Goal: Task Accomplishment & Management: Complete application form

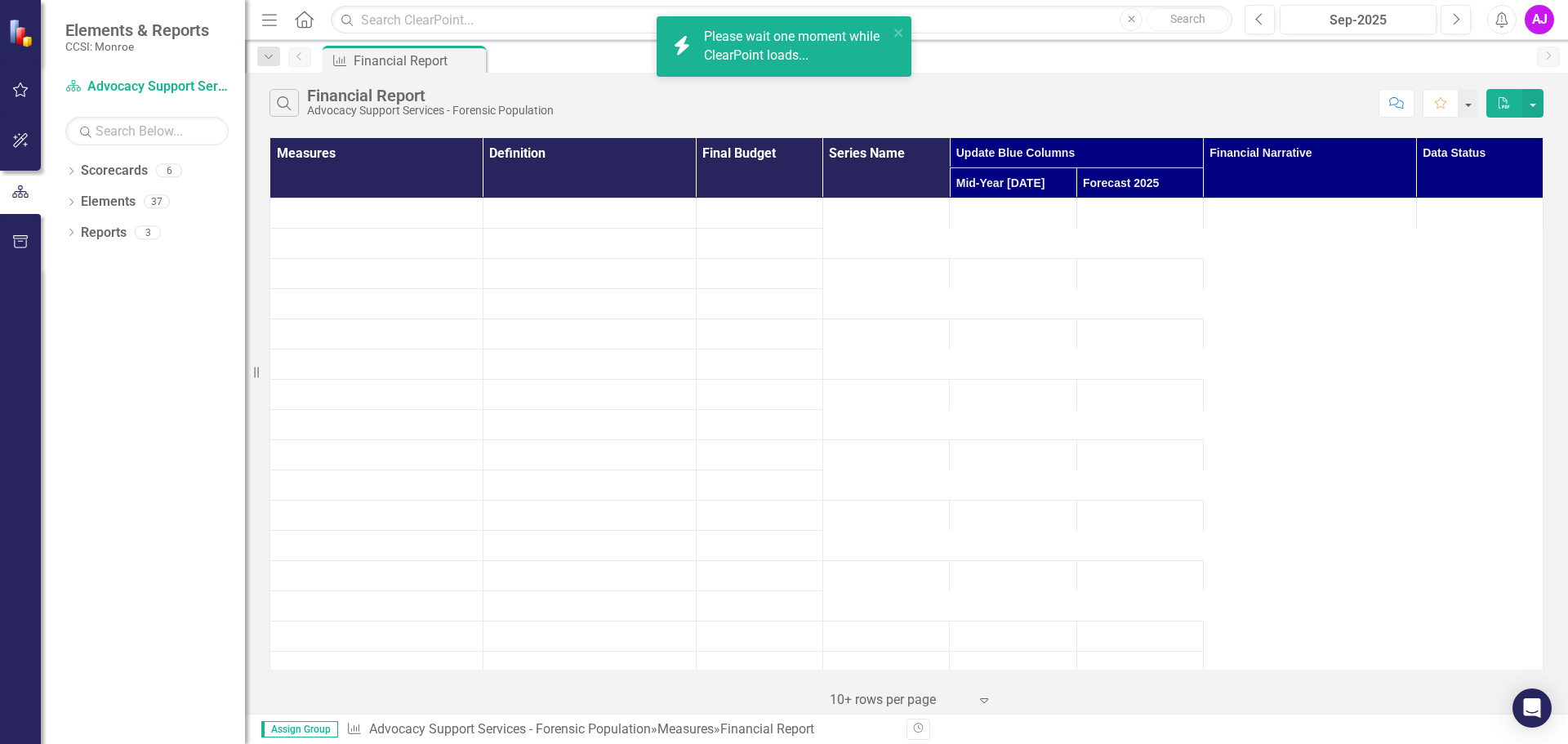
click at [630, 114] on div "Search Financial Report Advocacy Support Services - Forensic Population" at bounding box center [820, 103] width 1101 height 28
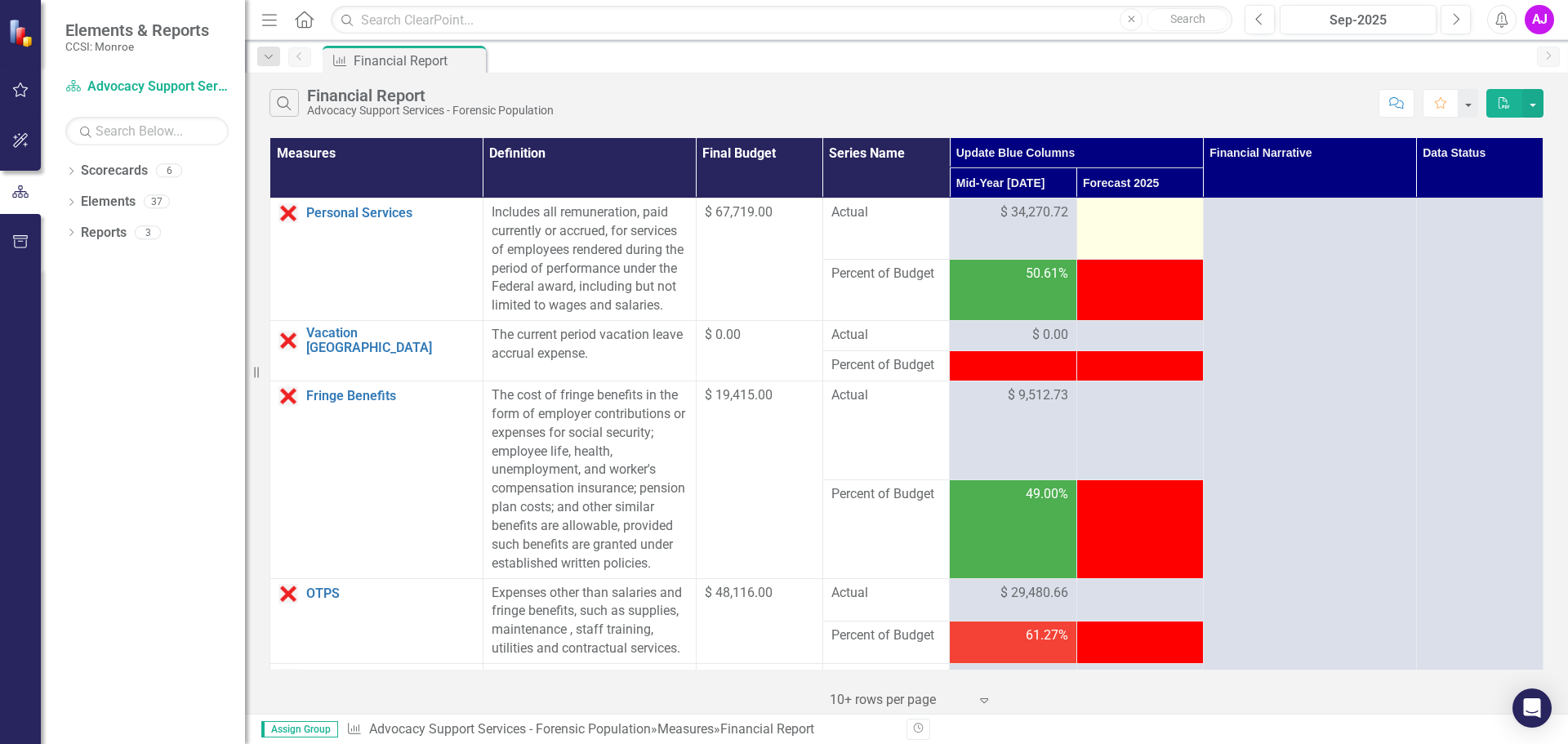
click at [1155, 229] on td at bounding box center [1139, 229] width 127 height 61
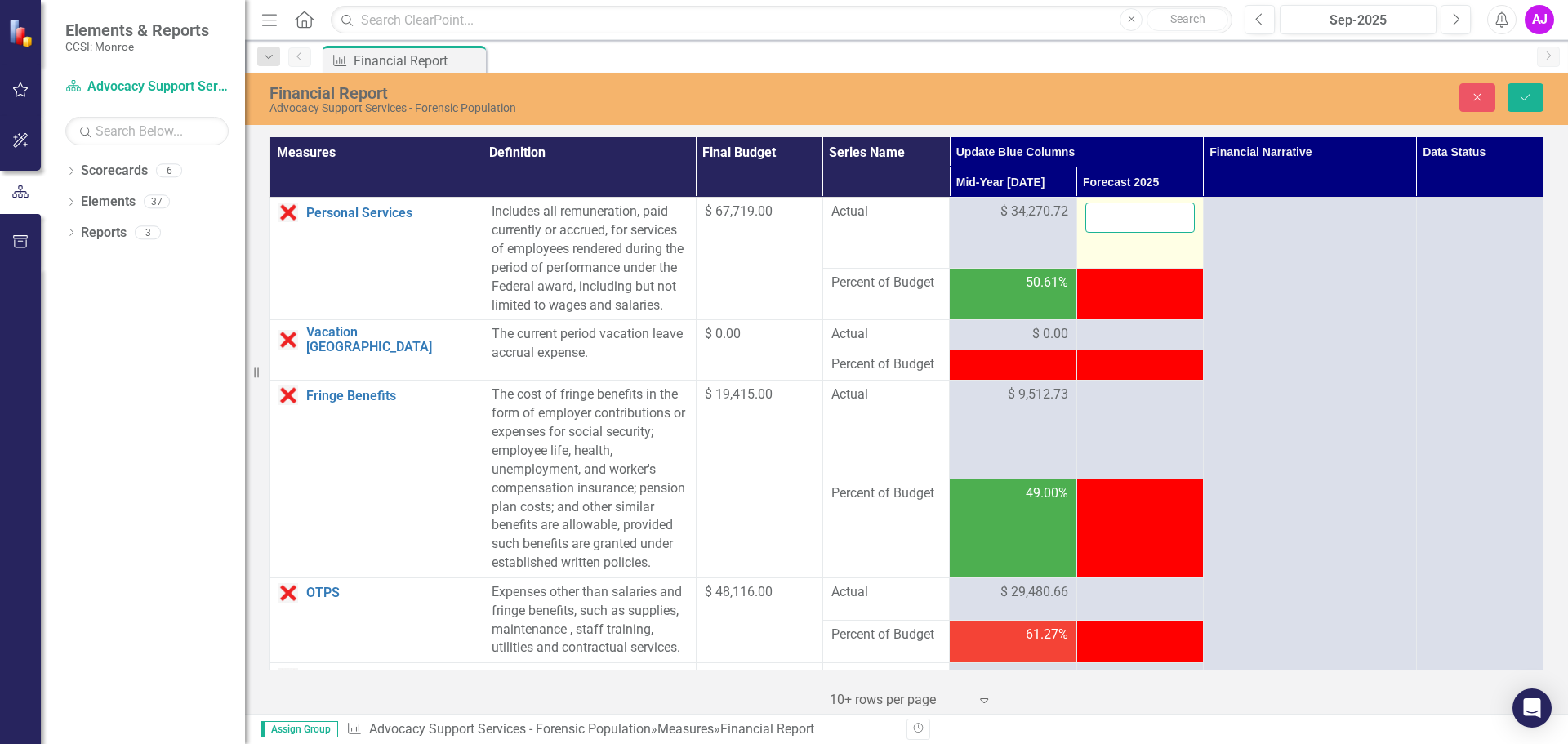
click at [1121, 218] on input "number" at bounding box center [1140, 217] width 109 height 30
type input "40622.45"
click at [1147, 345] on div at bounding box center [1140, 335] width 109 height 20
click at [1085, 345] on div at bounding box center [1140, 335] width 109 height 20
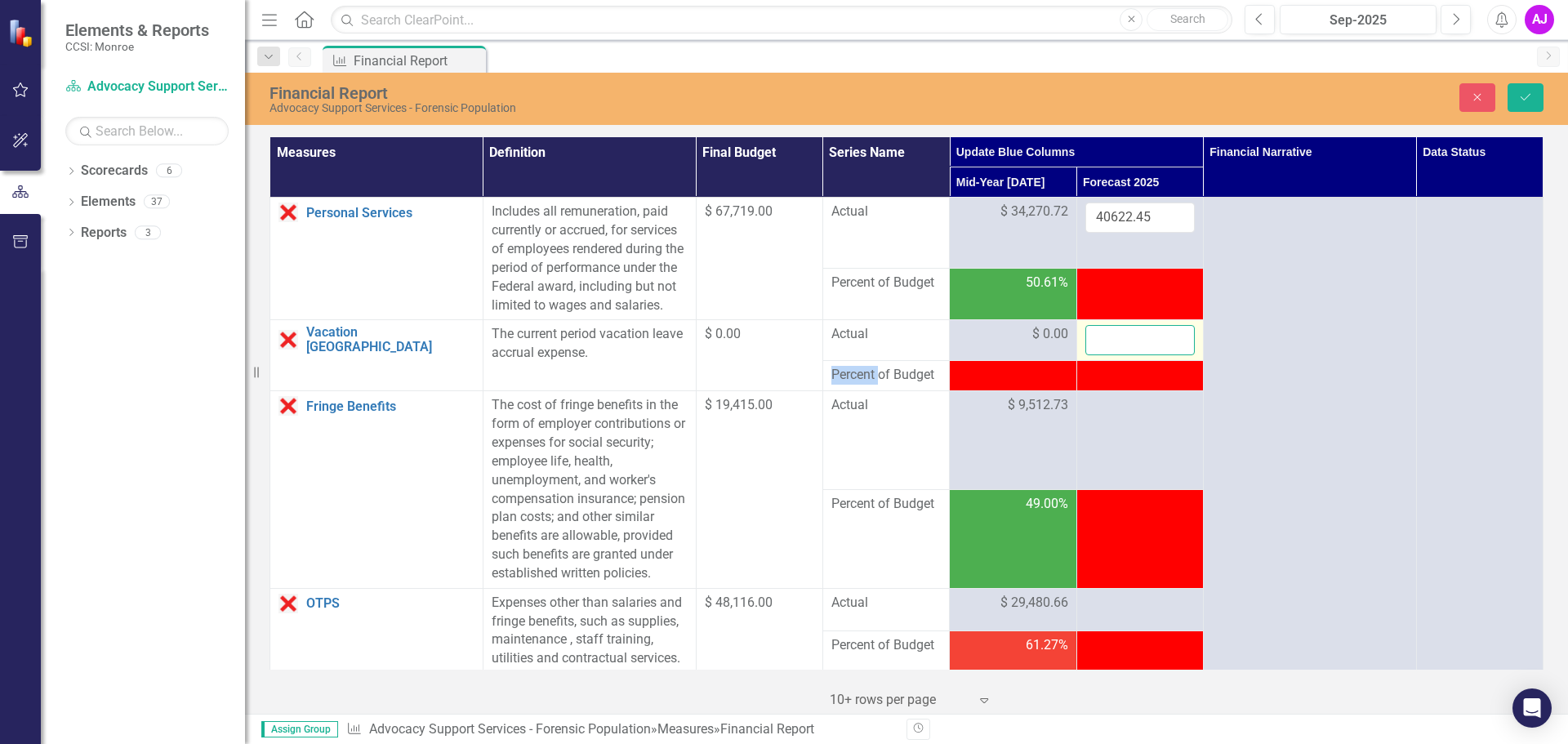
click at [1128, 355] on input "number" at bounding box center [1140, 340] width 109 height 30
click at [1128, 448] on td at bounding box center [1139, 440] width 127 height 99
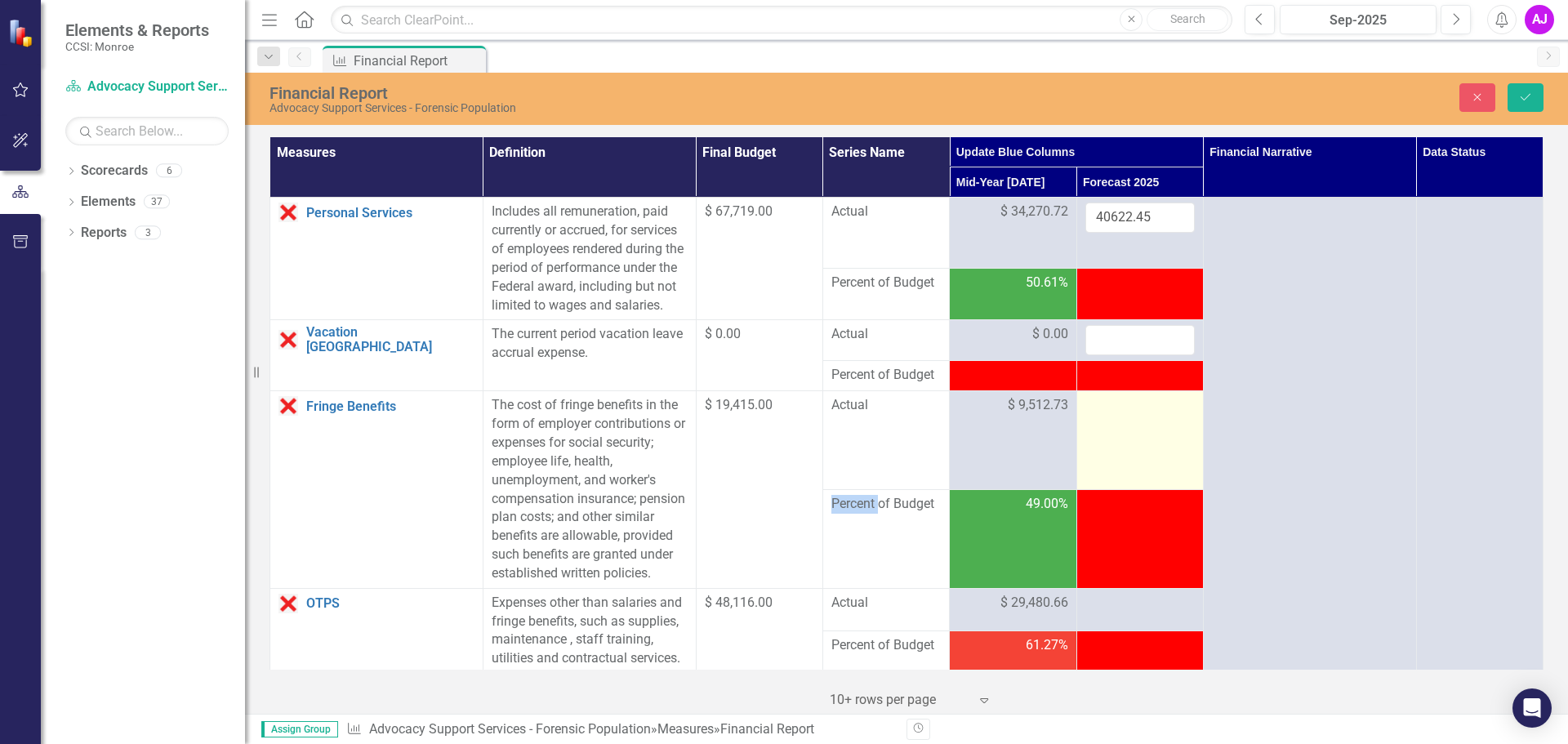
click at [1128, 448] on td at bounding box center [1139, 440] width 127 height 99
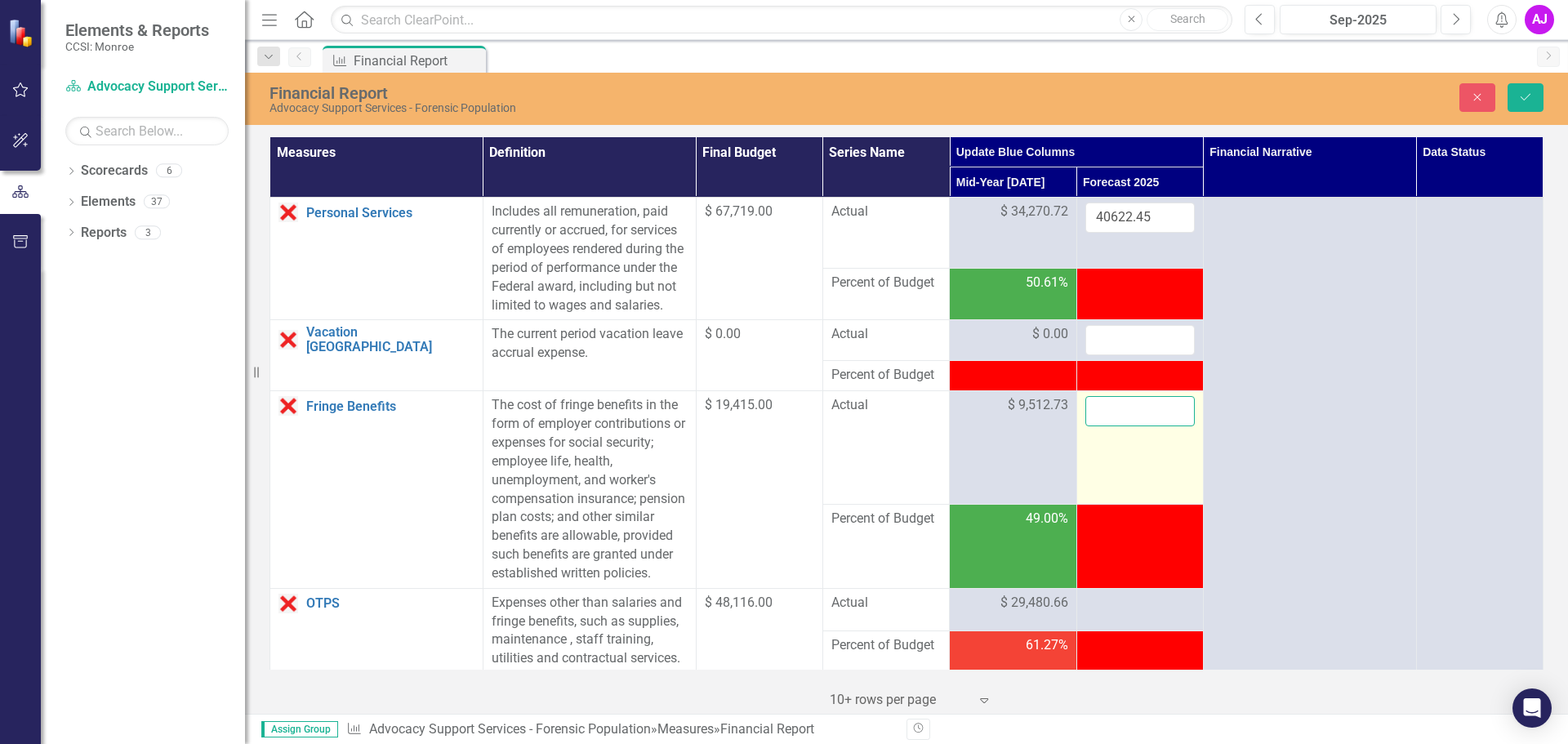
click at [1103, 420] on input "number" at bounding box center [1140, 411] width 109 height 30
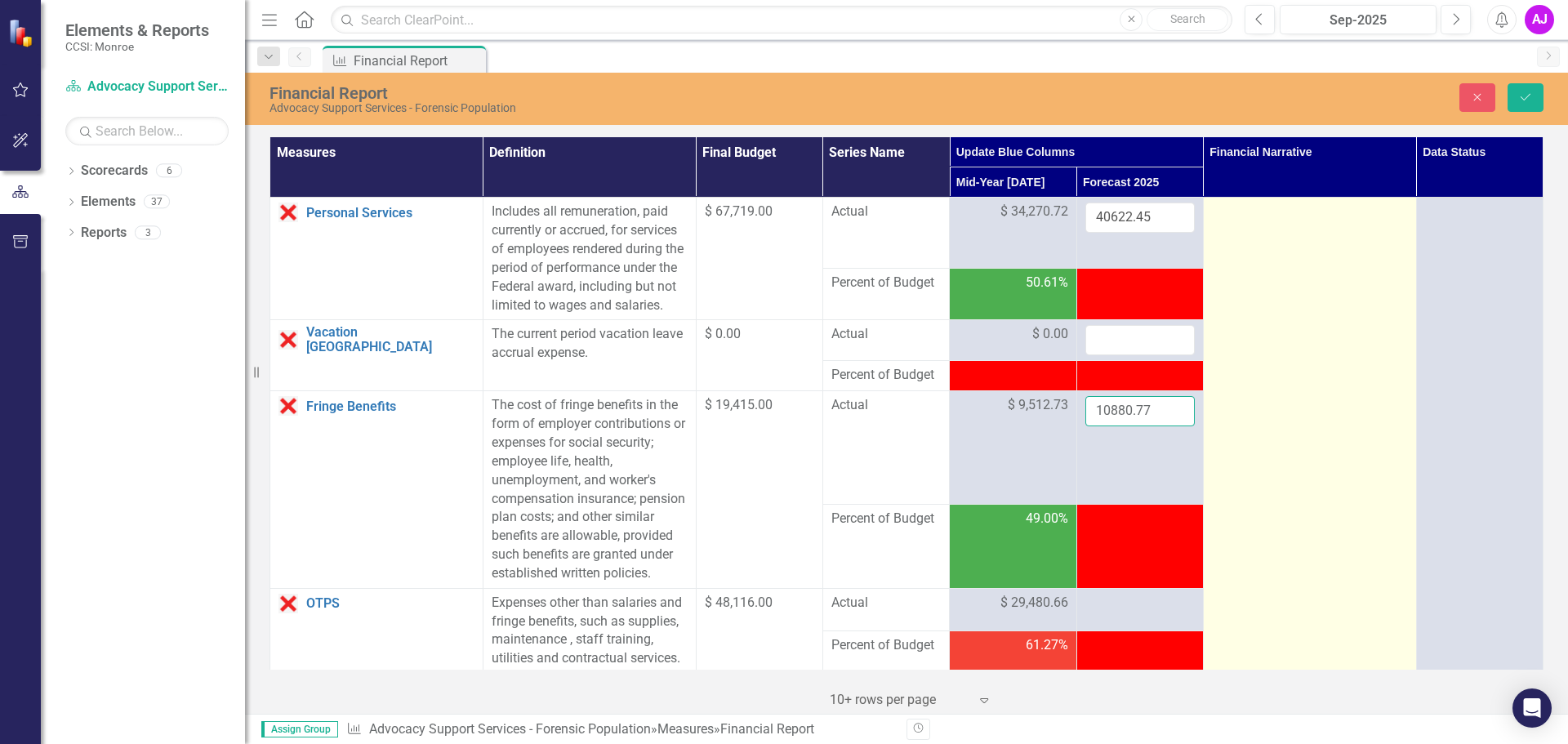
type input "10880.77"
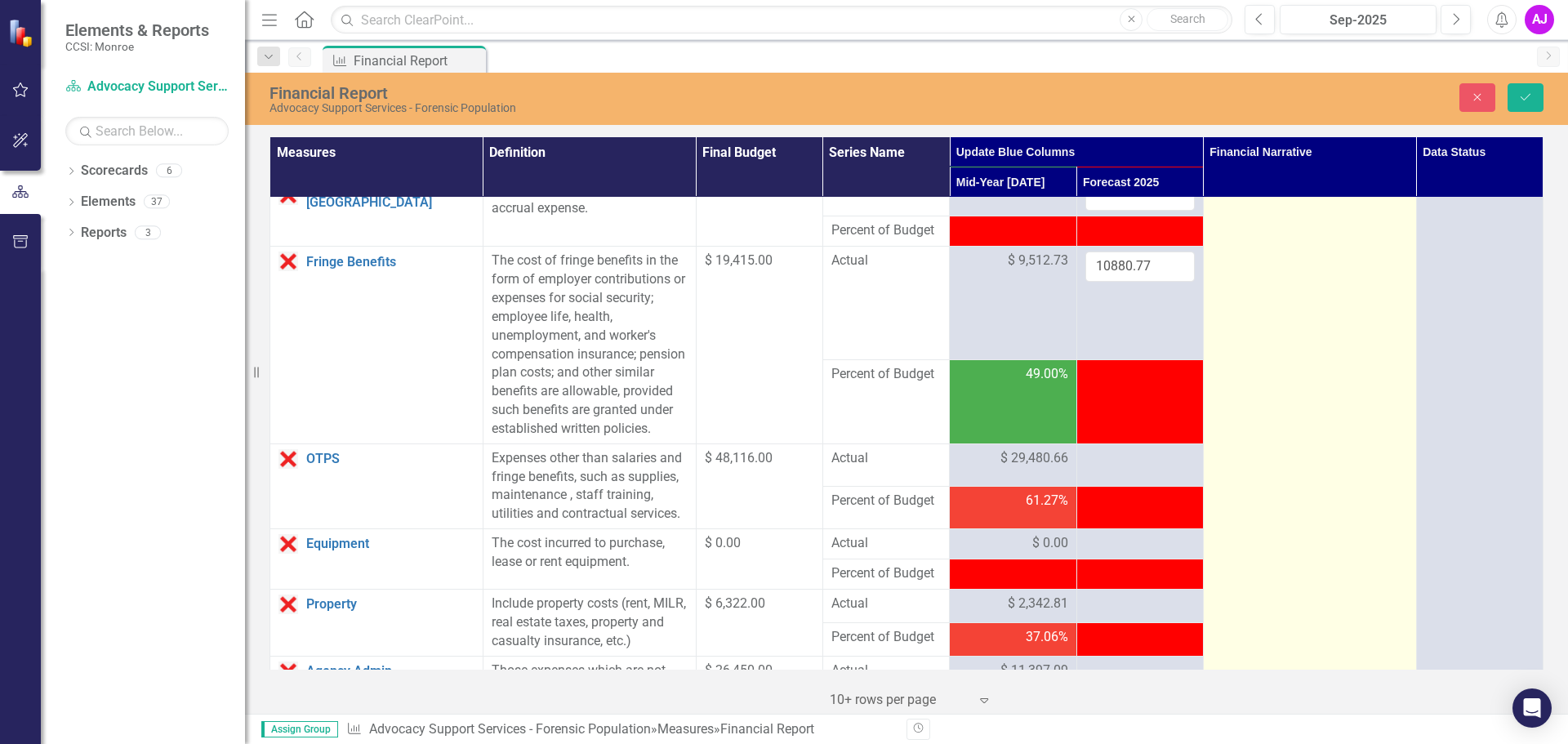
scroll to position [163, 0]
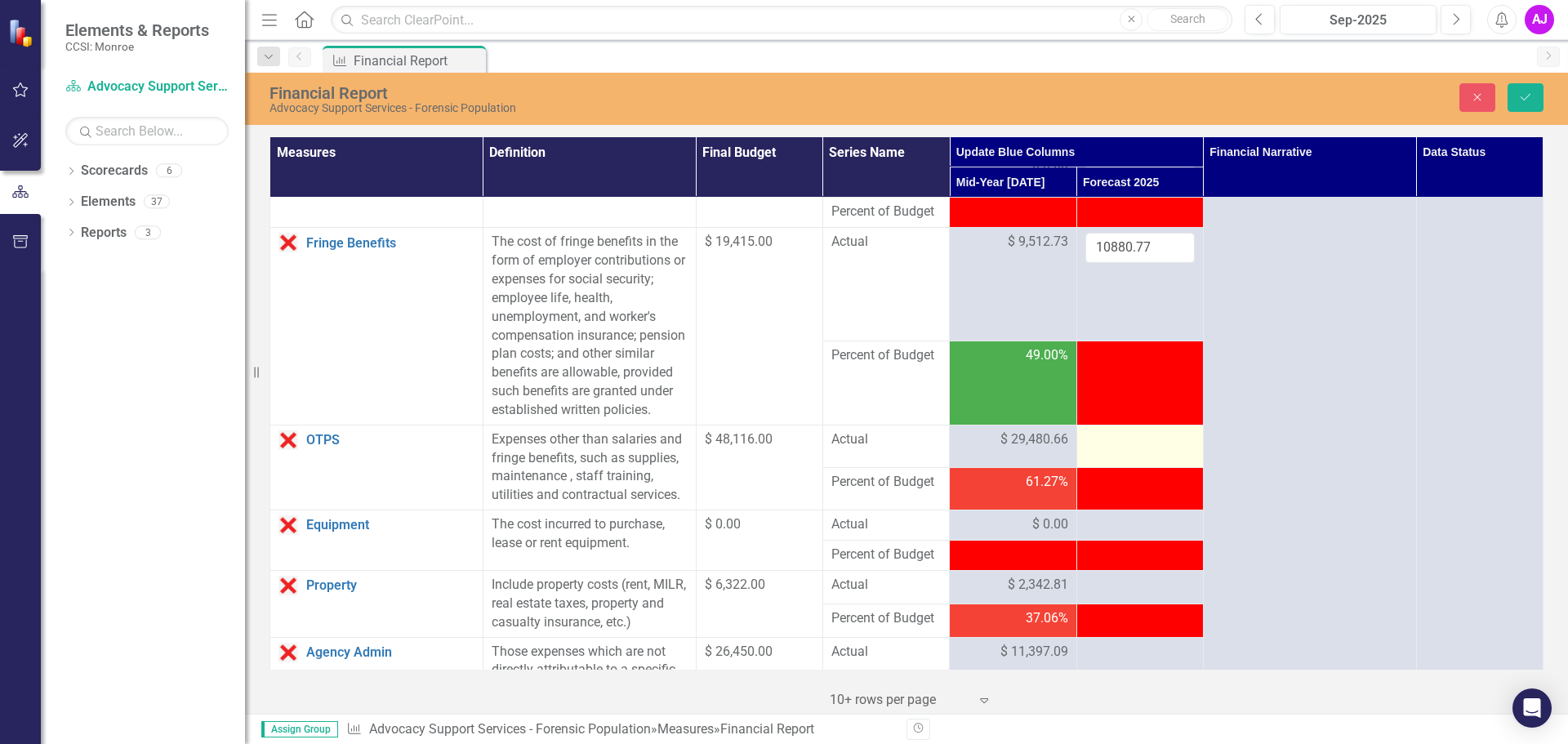
click at [1119, 450] on div at bounding box center [1140, 440] width 109 height 20
click at [1114, 450] on div at bounding box center [1140, 440] width 109 height 20
click at [1076, 474] on td at bounding box center [1139, 449] width 127 height 49
click at [1108, 461] on input "number" at bounding box center [1140, 445] width 109 height 30
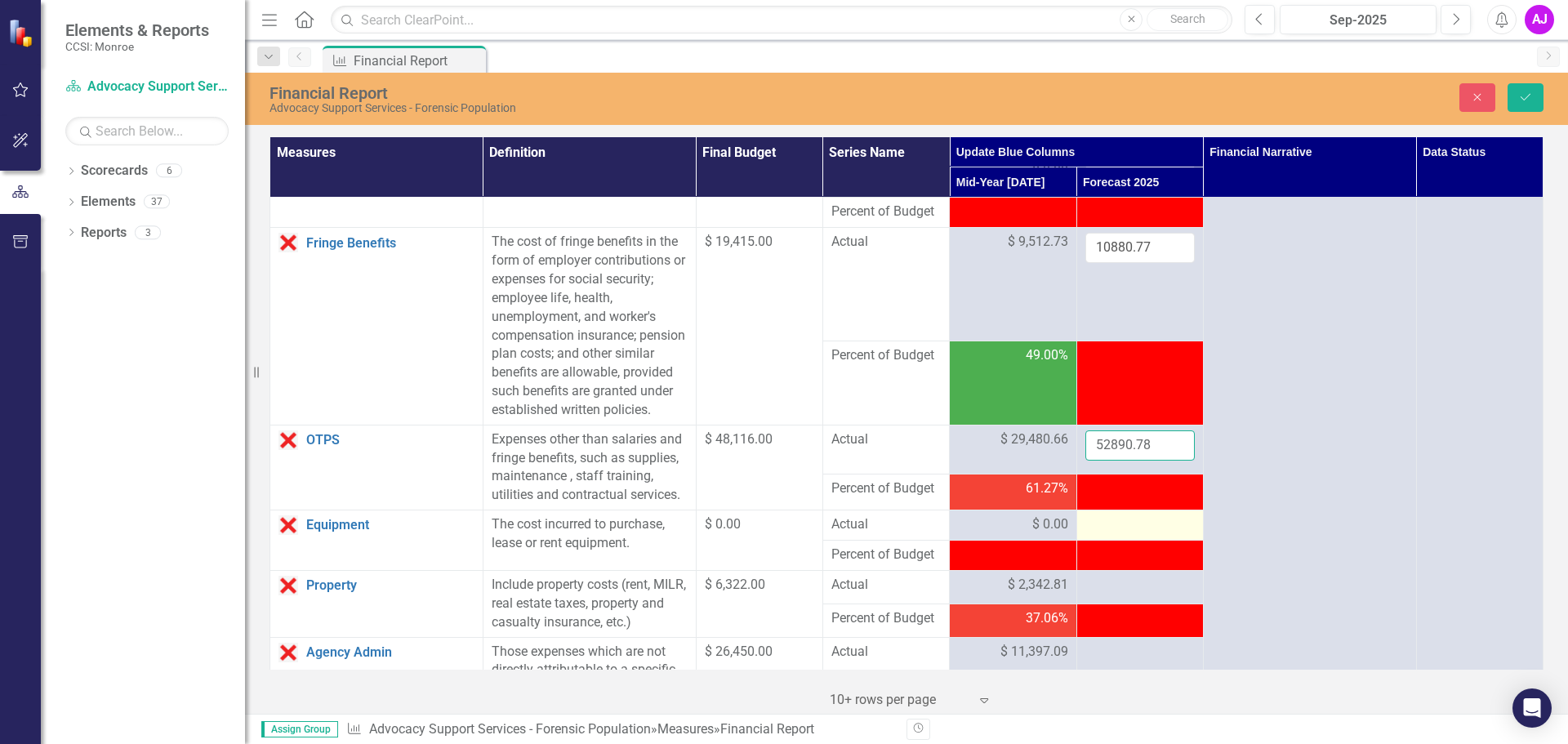
type input "52890.78"
click at [1139, 535] on div at bounding box center [1140, 525] width 109 height 20
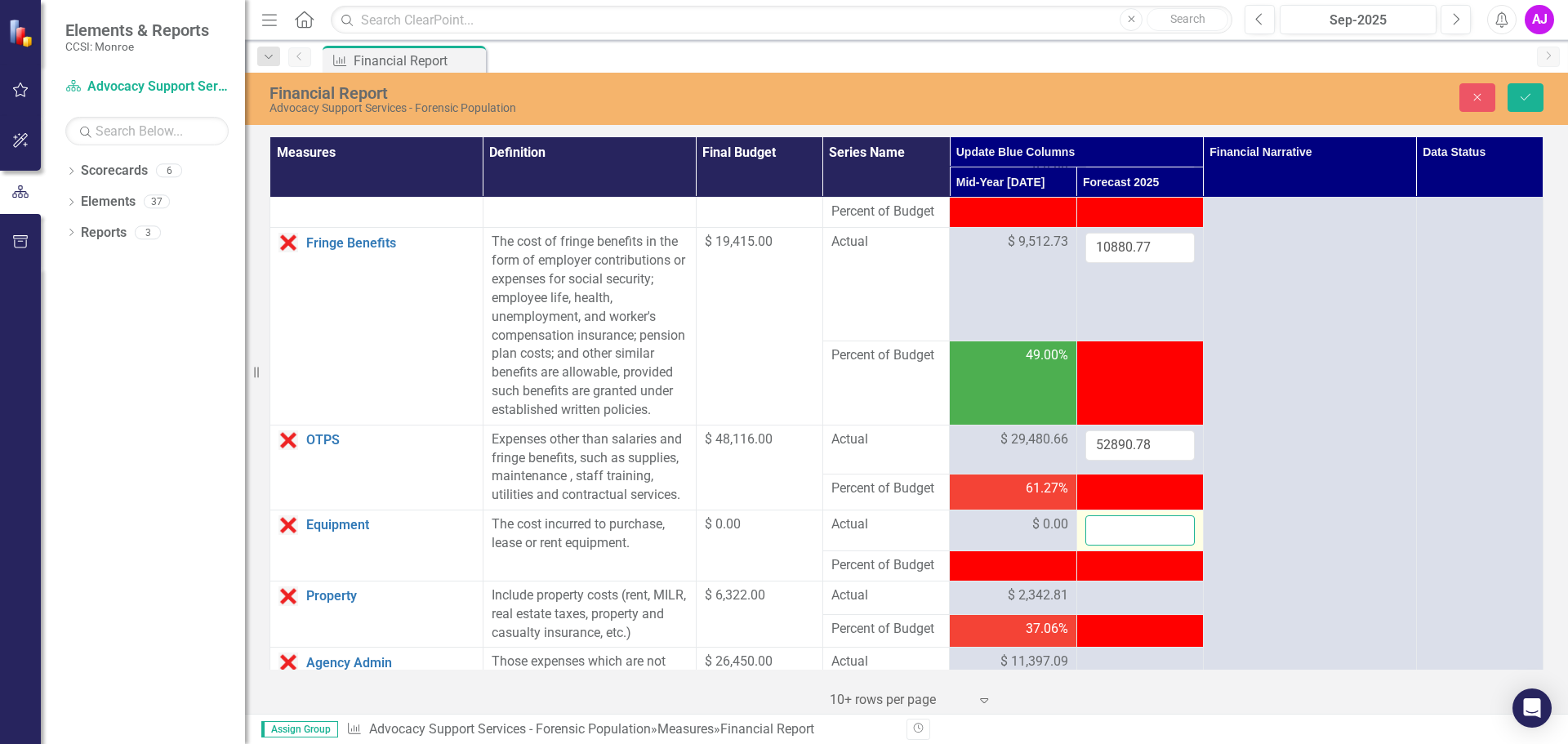
click at [1111, 546] on input "number" at bounding box center [1140, 530] width 109 height 30
click at [1120, 606] on div at bounding box center [1140, 596] width 109 height 20
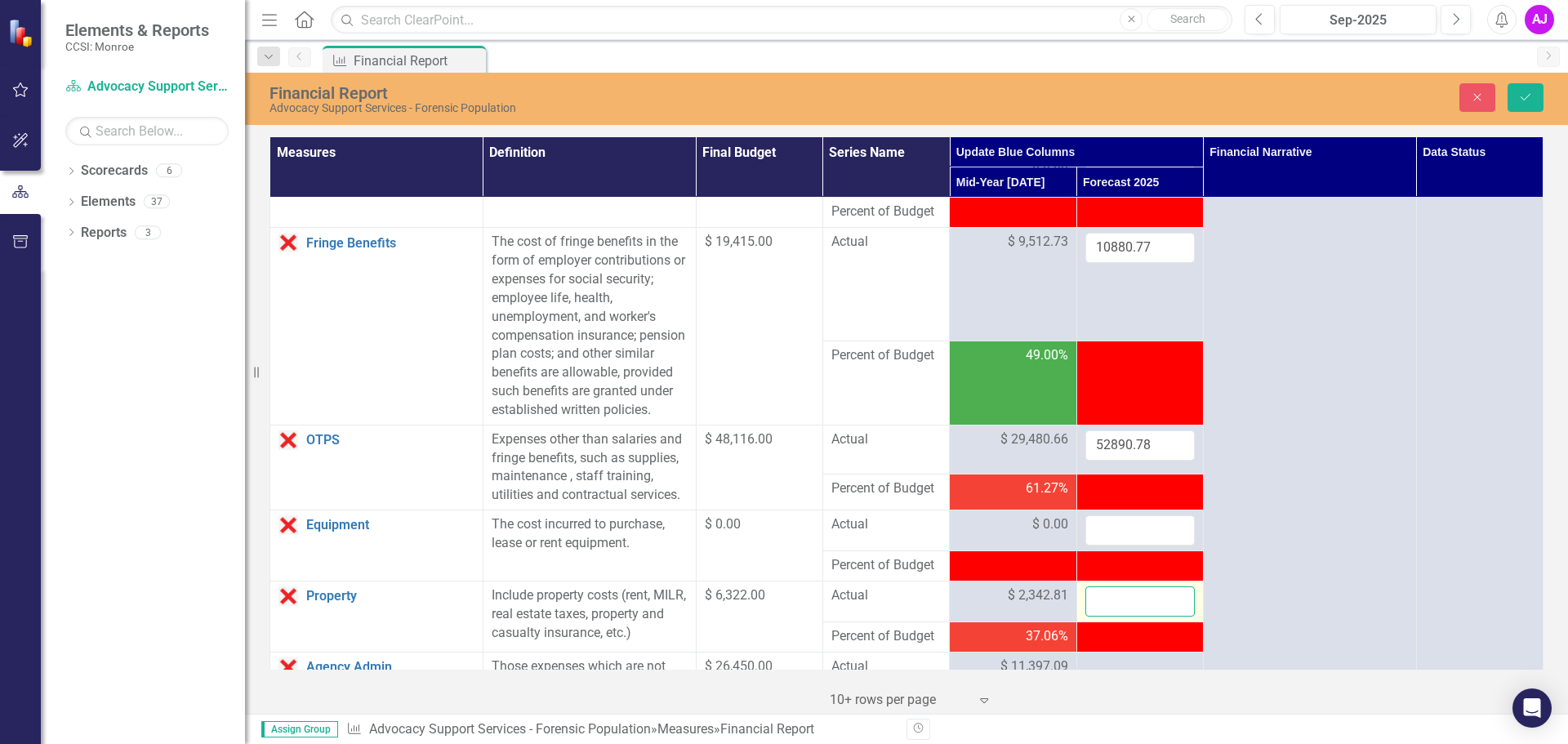
click at [1116, 617] on input "number" at bounding box center [1140, 601] width 109 height 30
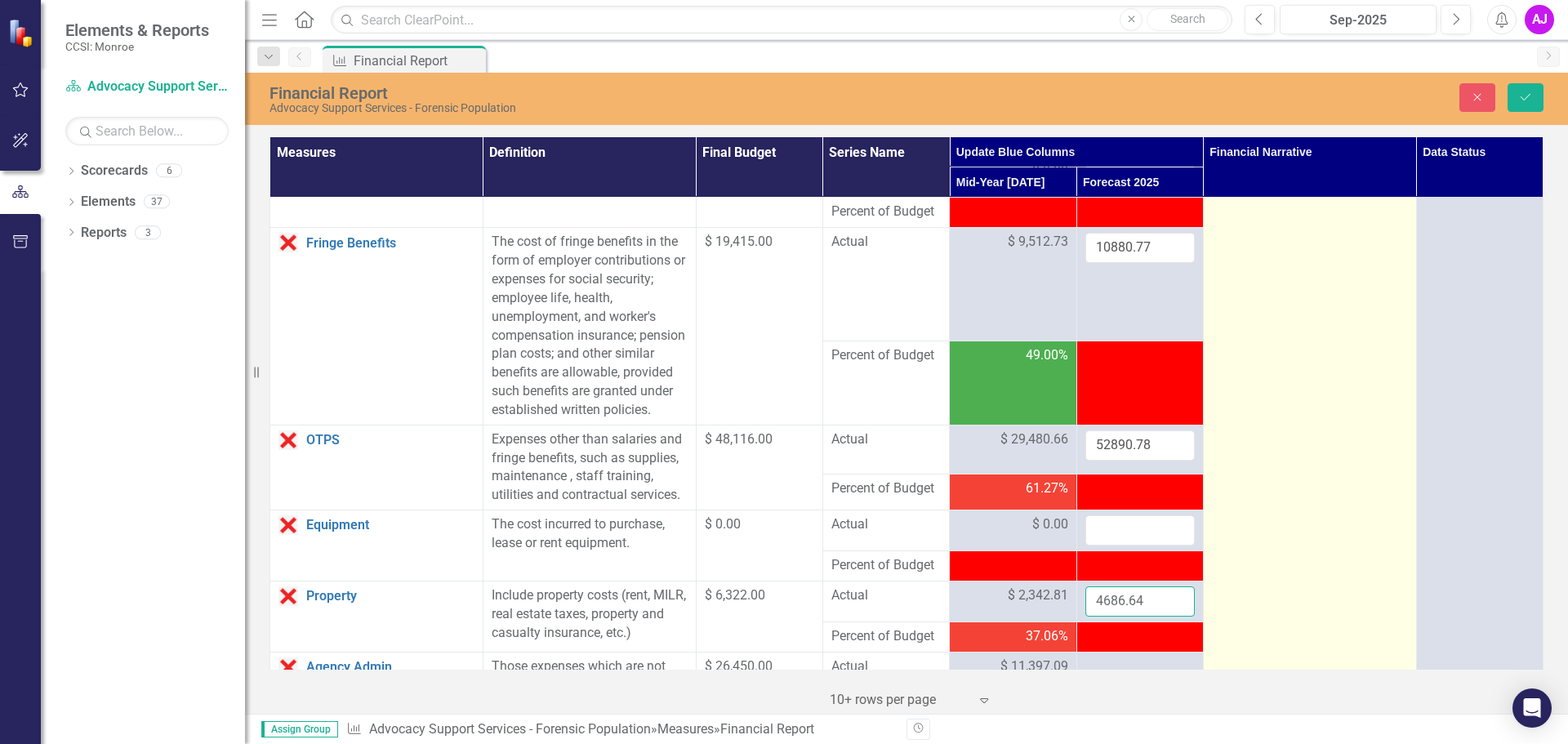
type input "4686.64"
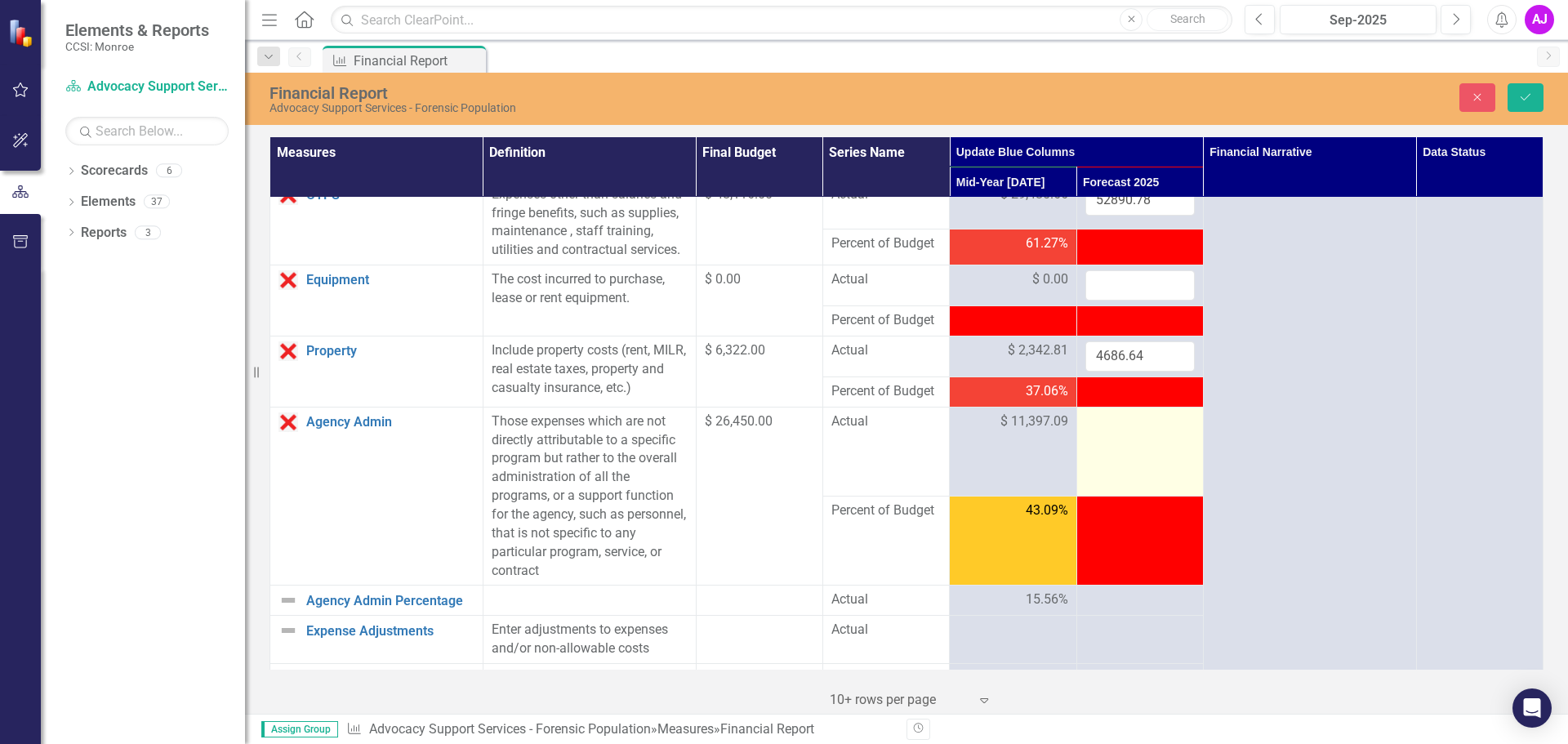
click at [1151, 495] on td at bounding box center [1139, 451] width 127 height 89
click at [1117, 480] on td at bounding box center [1139, 451] width 127 height 89
click at [1117, 479] on td at bounding box center [1139, 451] width 127 height 89
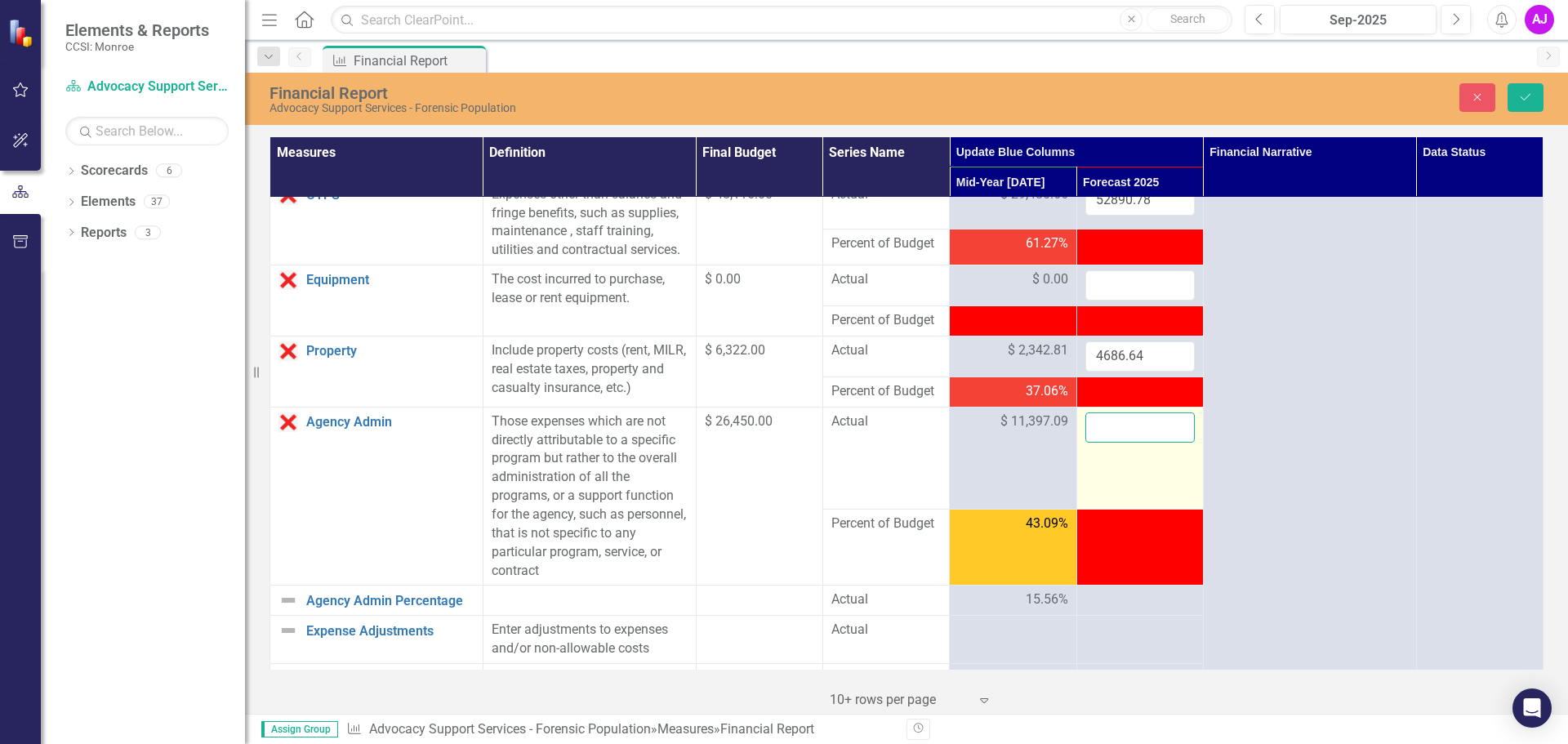
click at [1116, 443] on input "number" at bounding box center [1140, 427] width 109 height 30
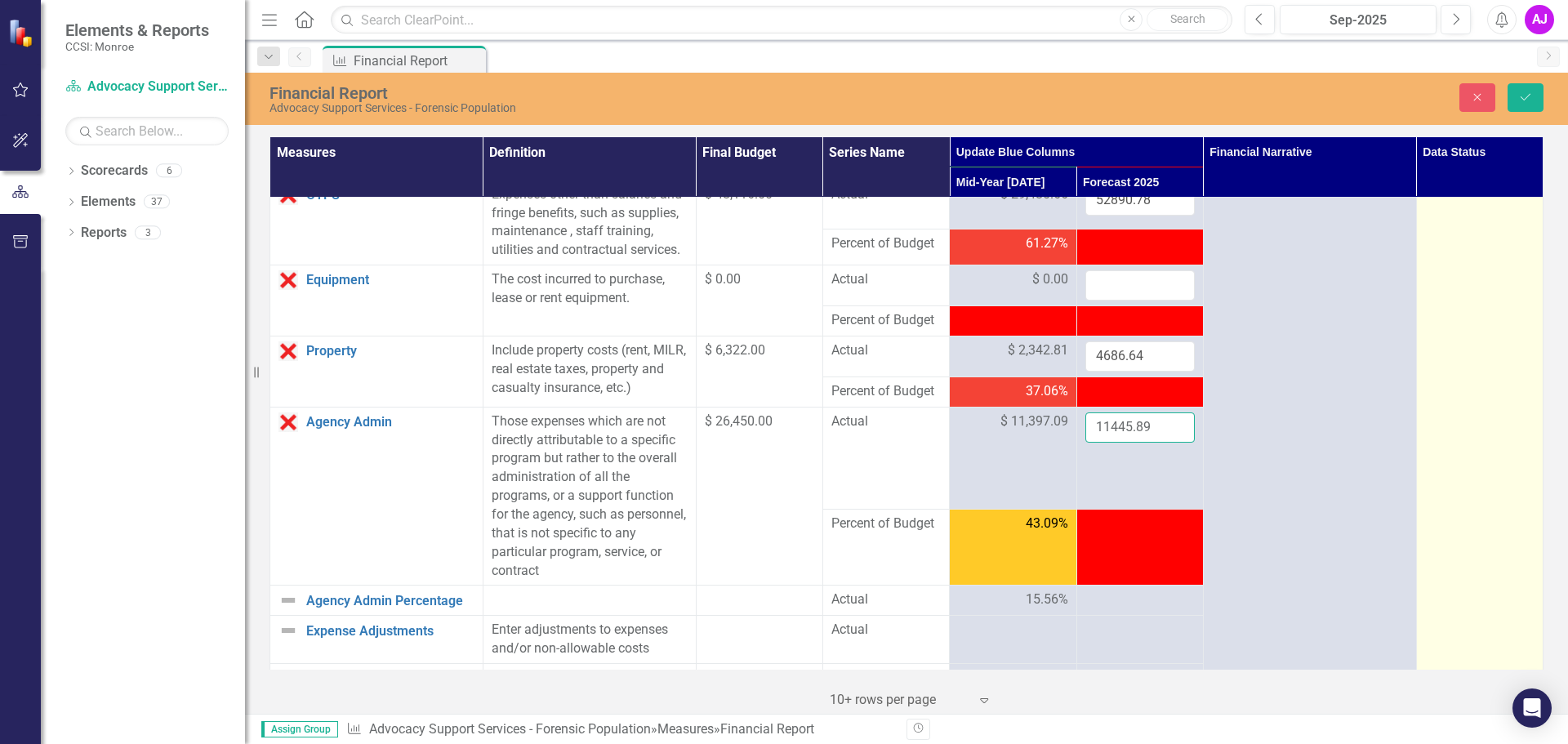
type input "11445.89"
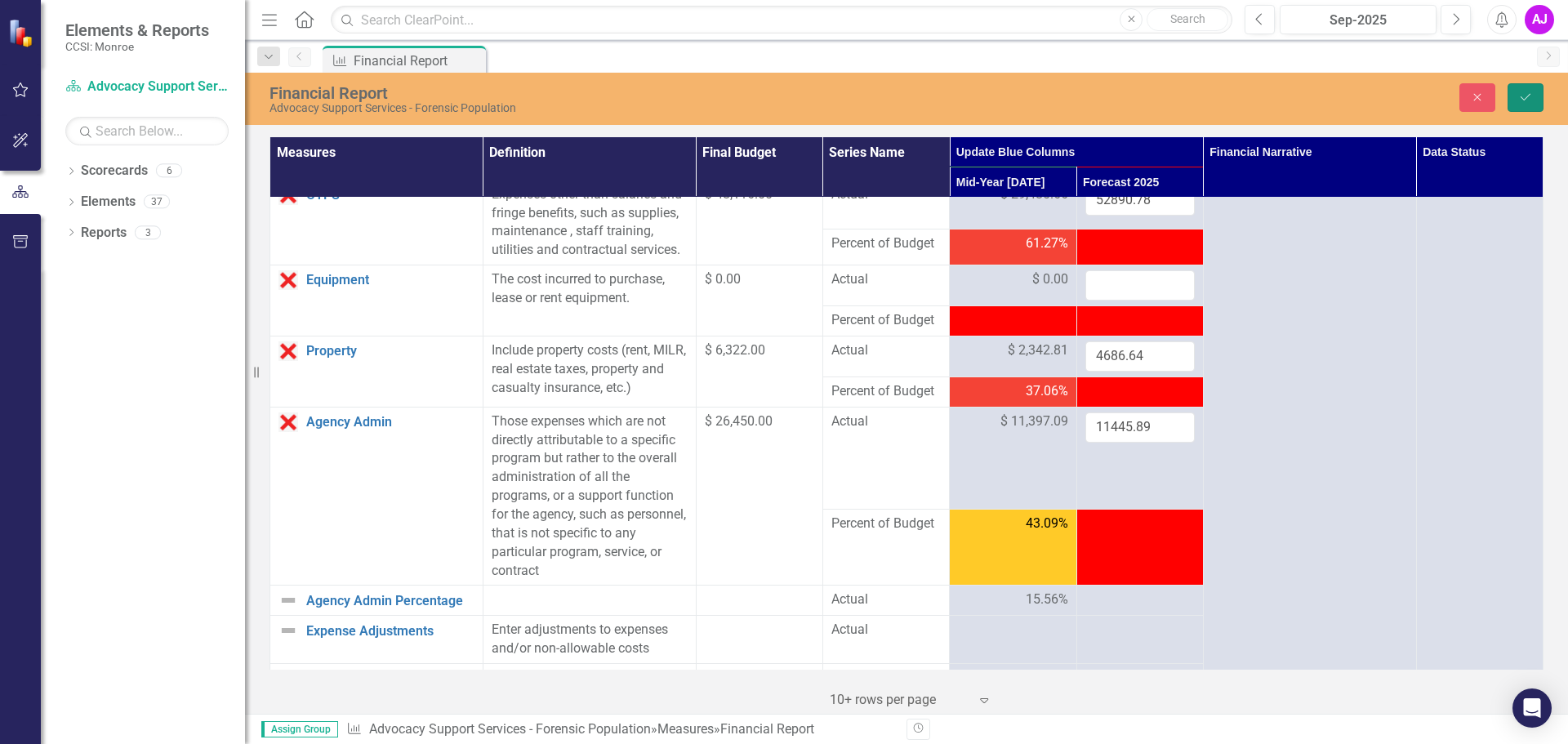
click at [1526, 99] on icon "submit" at bounding box center [1526, 97] width 10 height 7
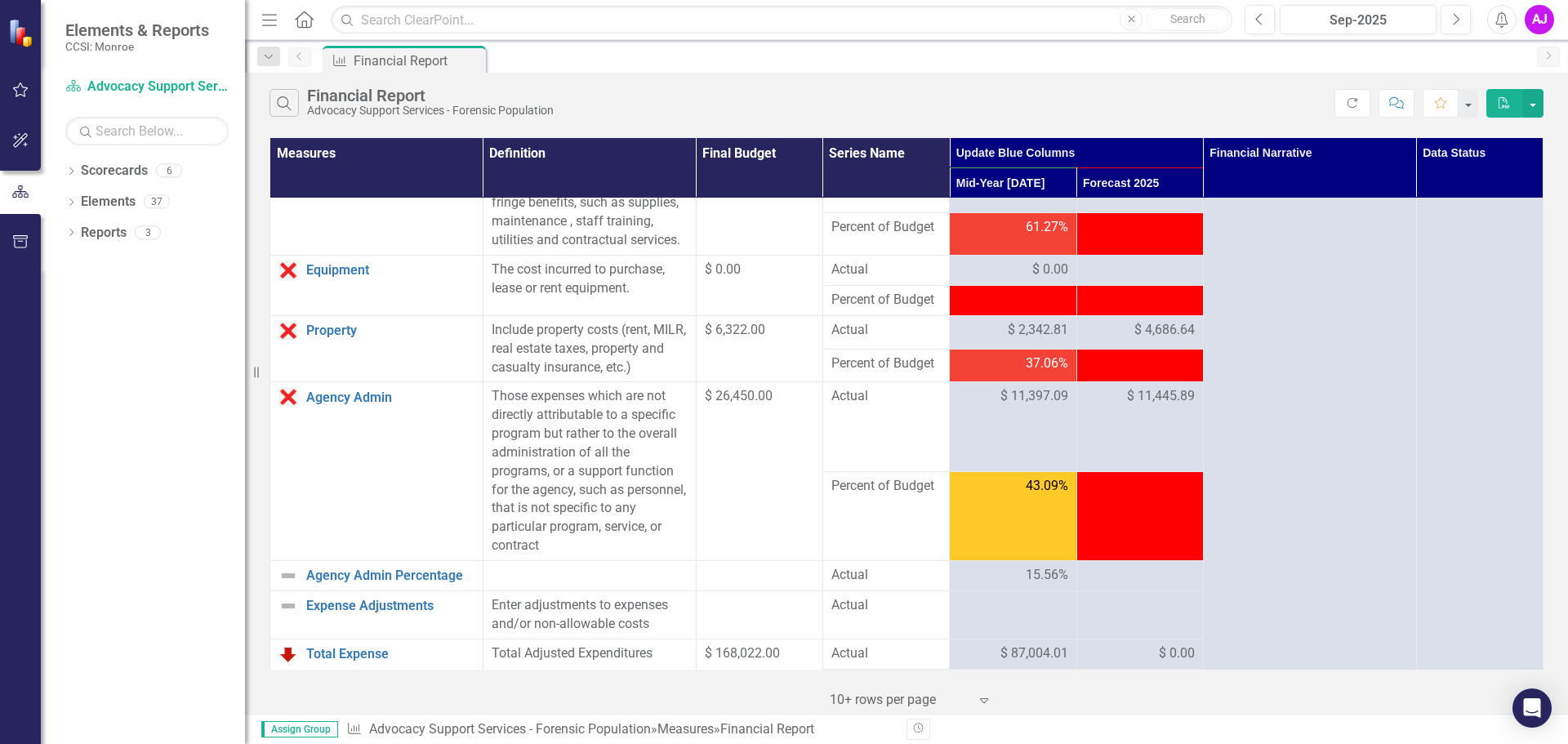
scroll to position [490, 0]
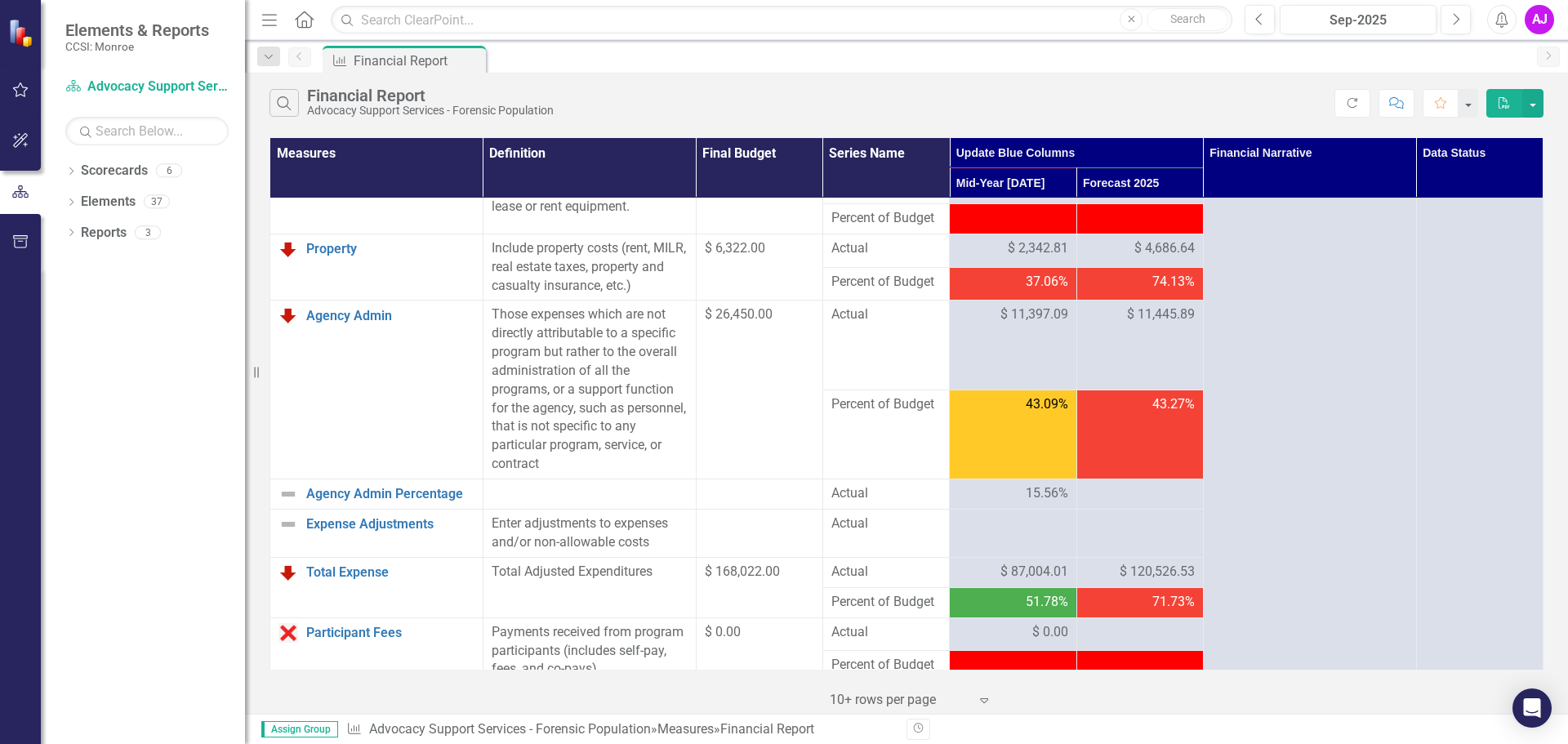
click at [617, 371] on div "Those expenses which are not directly attributable to a specific program but ra…" at bounding box center [590, 390] width 196 height 168
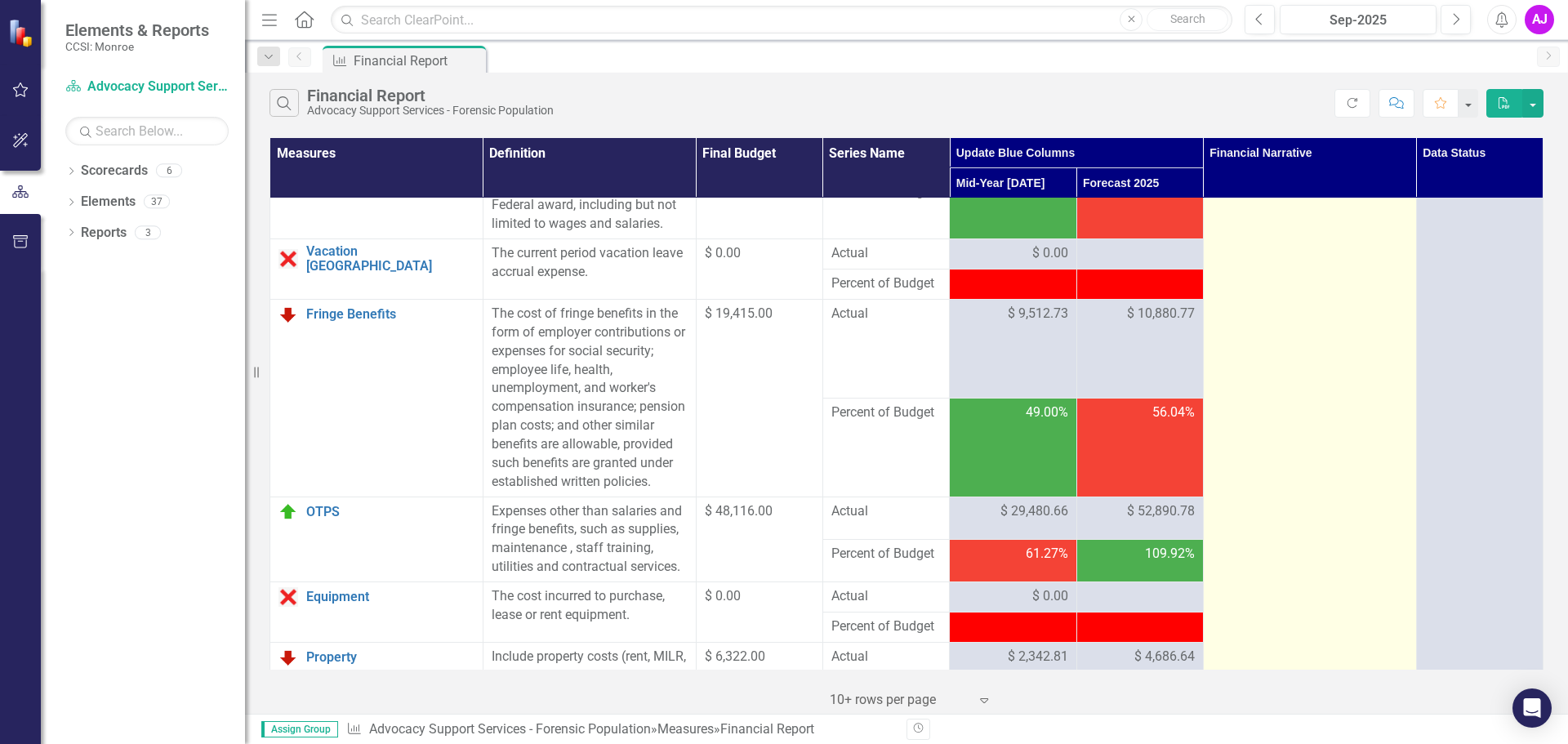
scroll to position [0, 0]
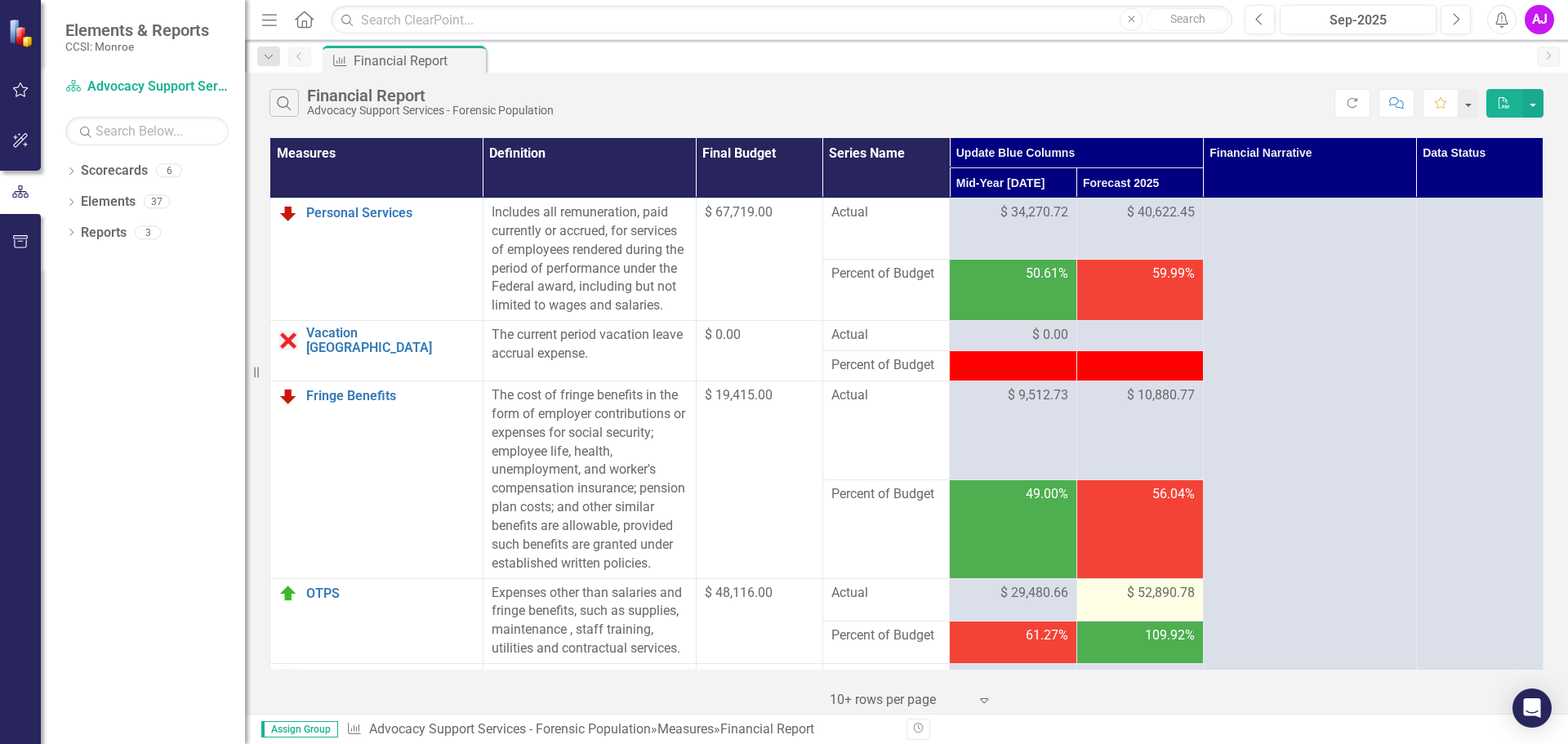
click at [1155, 603] on span "$ 52,890.78" at bounding box center [1160, 593] width 68 height 19
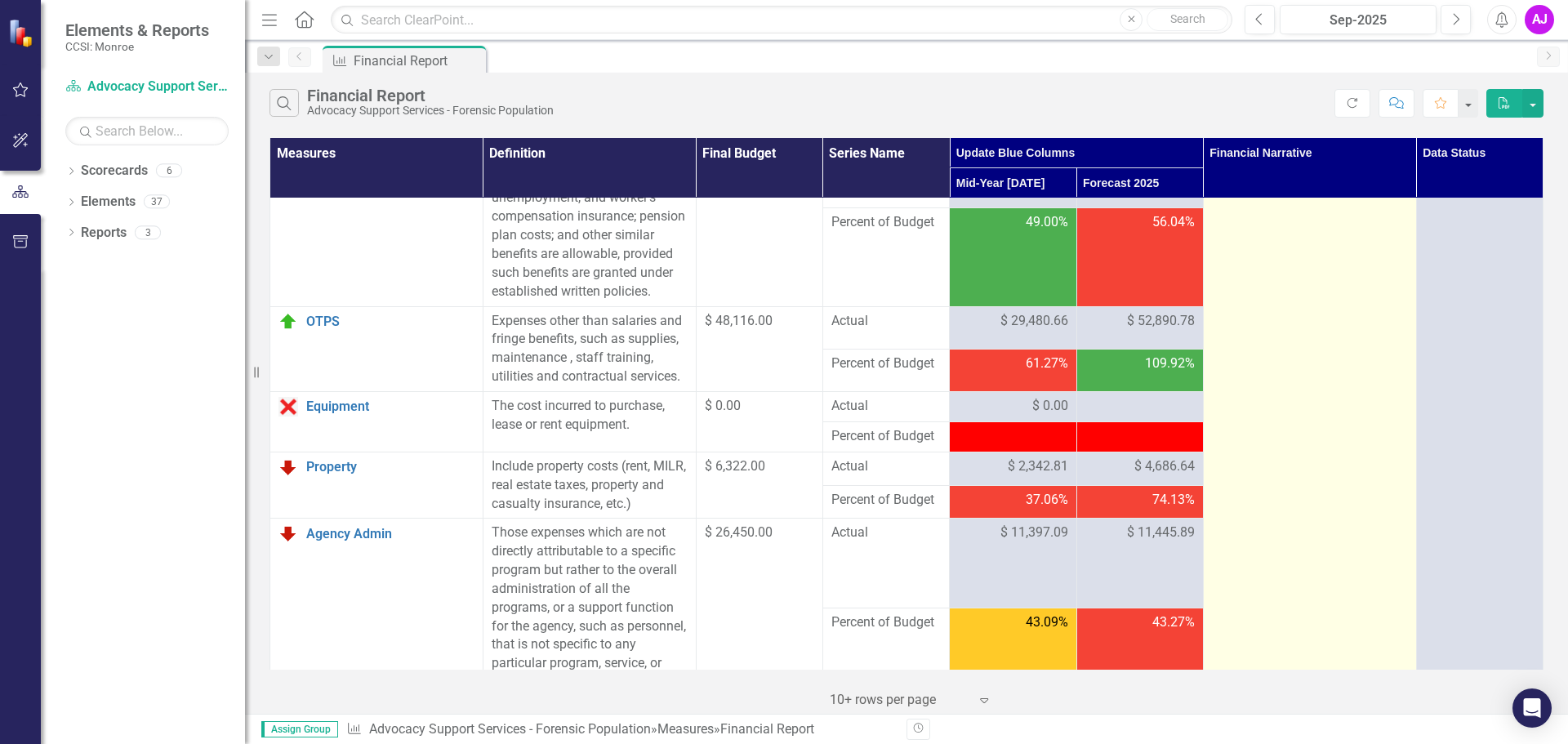
scroll to position [327, 0]
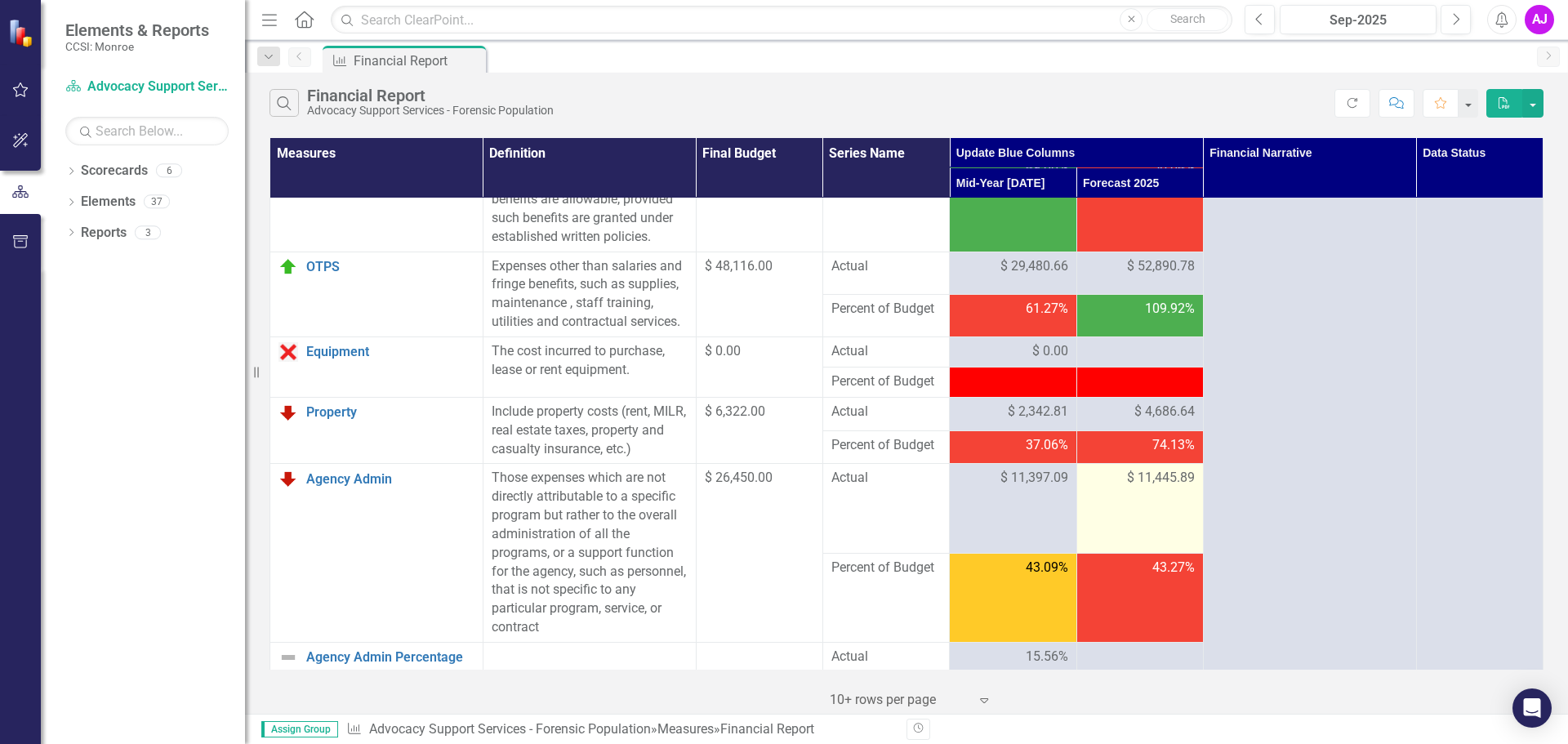
click at [1174, 488] on span "$ 11,445.89" at bounding box center [1160, 478] width 68 height 19
click at [1155, 488] on span "$ 11,445.89" at bounding box center [1160, 478] width 68 height 19
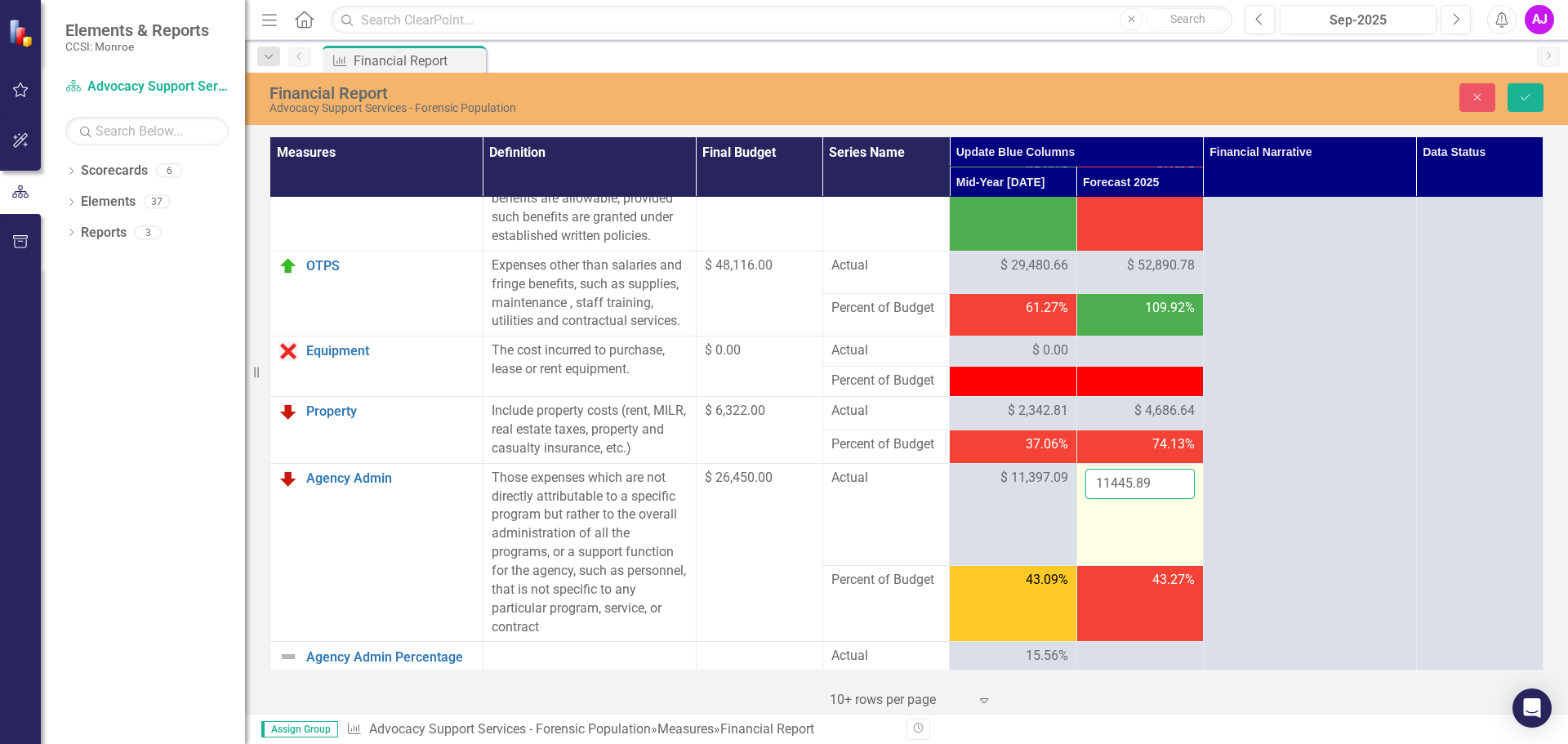
click at [1141, 499] on input "11445.89" at bounding box center [1140, 483] width 109 height 30
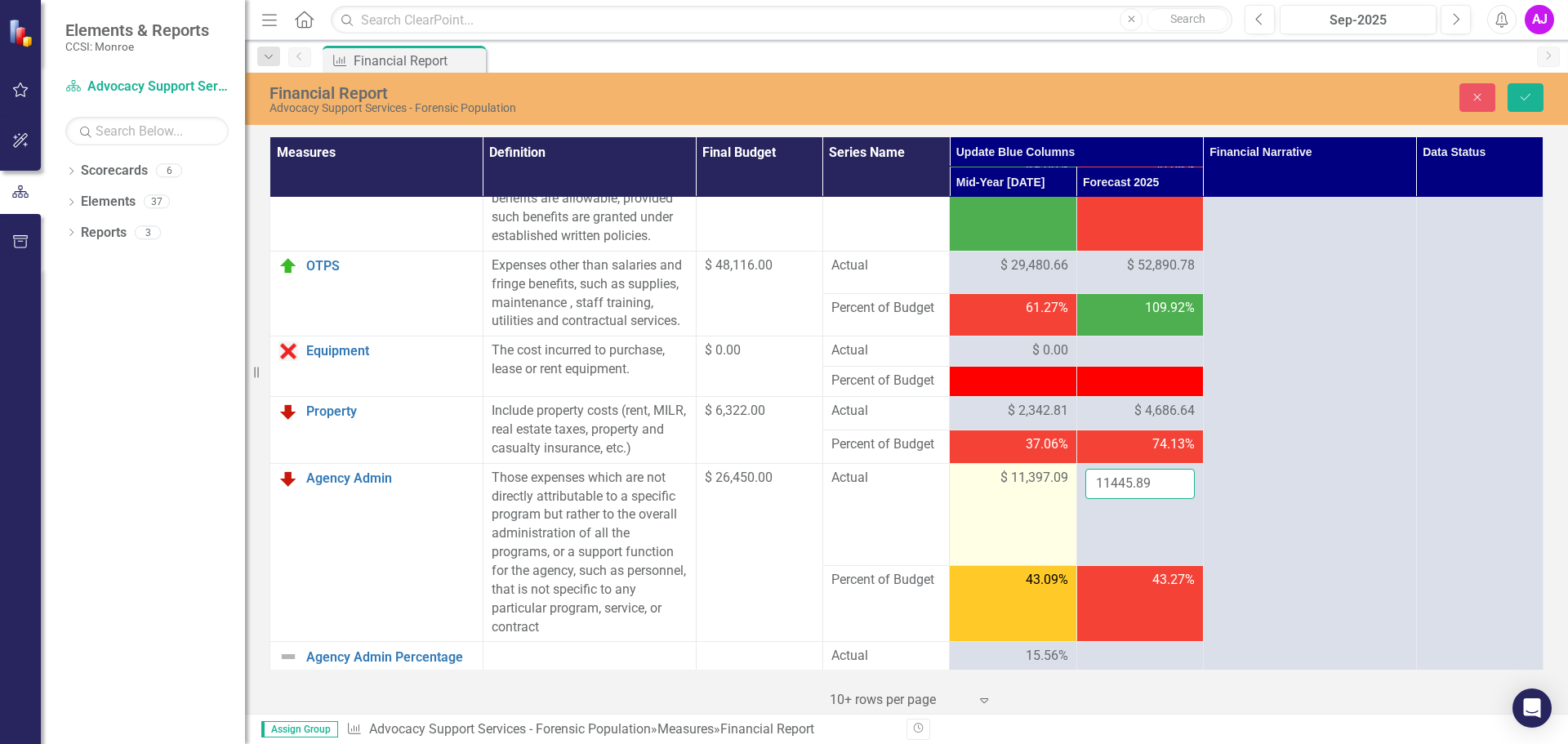
drag, startPoint x: 1143, startPoint y: 519, endPoint x: 1027, endPoint y: 518, distance: 116.0
click at [1027, 518] on tr "Agency Admin Link Open Element Those expenses which are not directly attributab…" at bounding box center [906, 514] width 1273 height 102
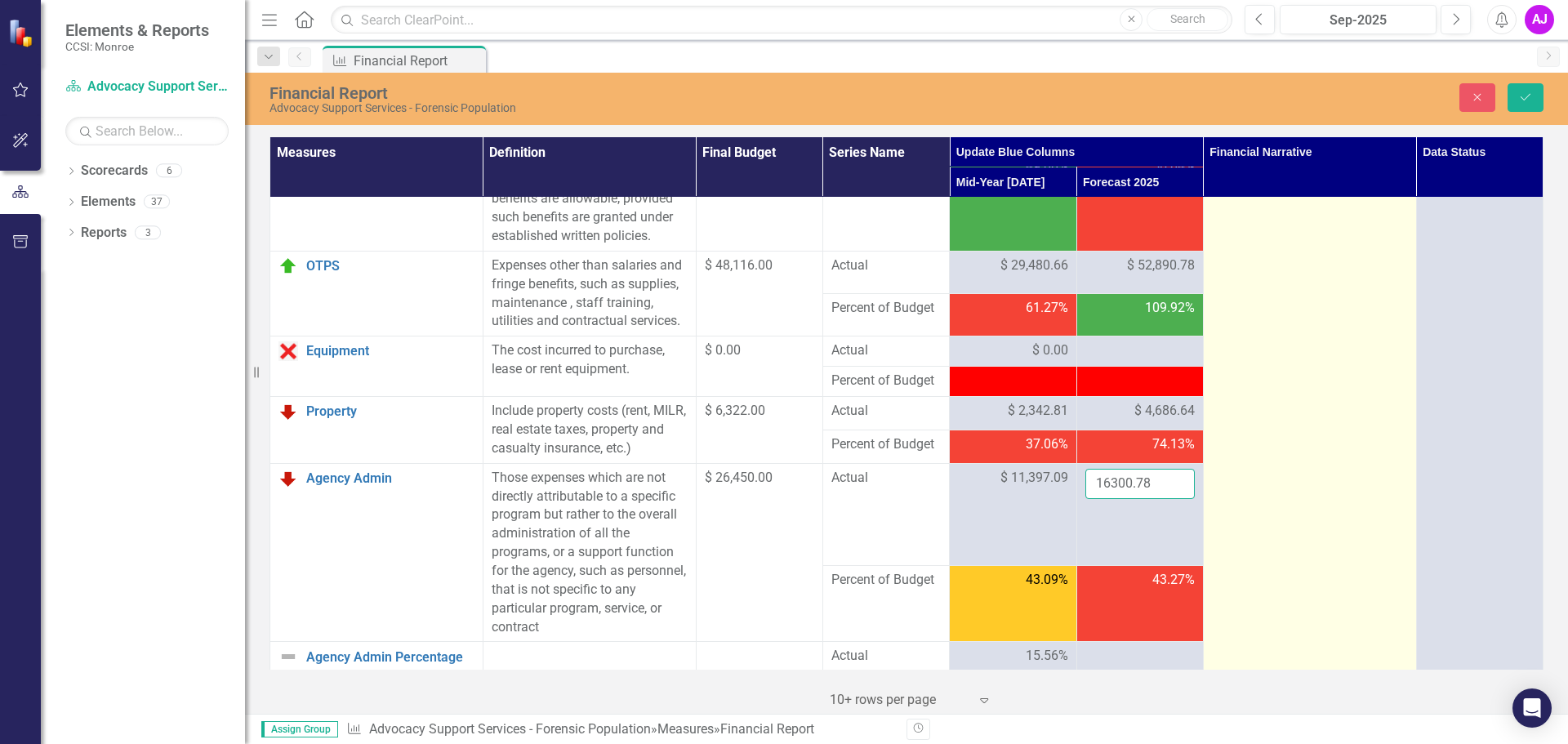
type input "16300.78"
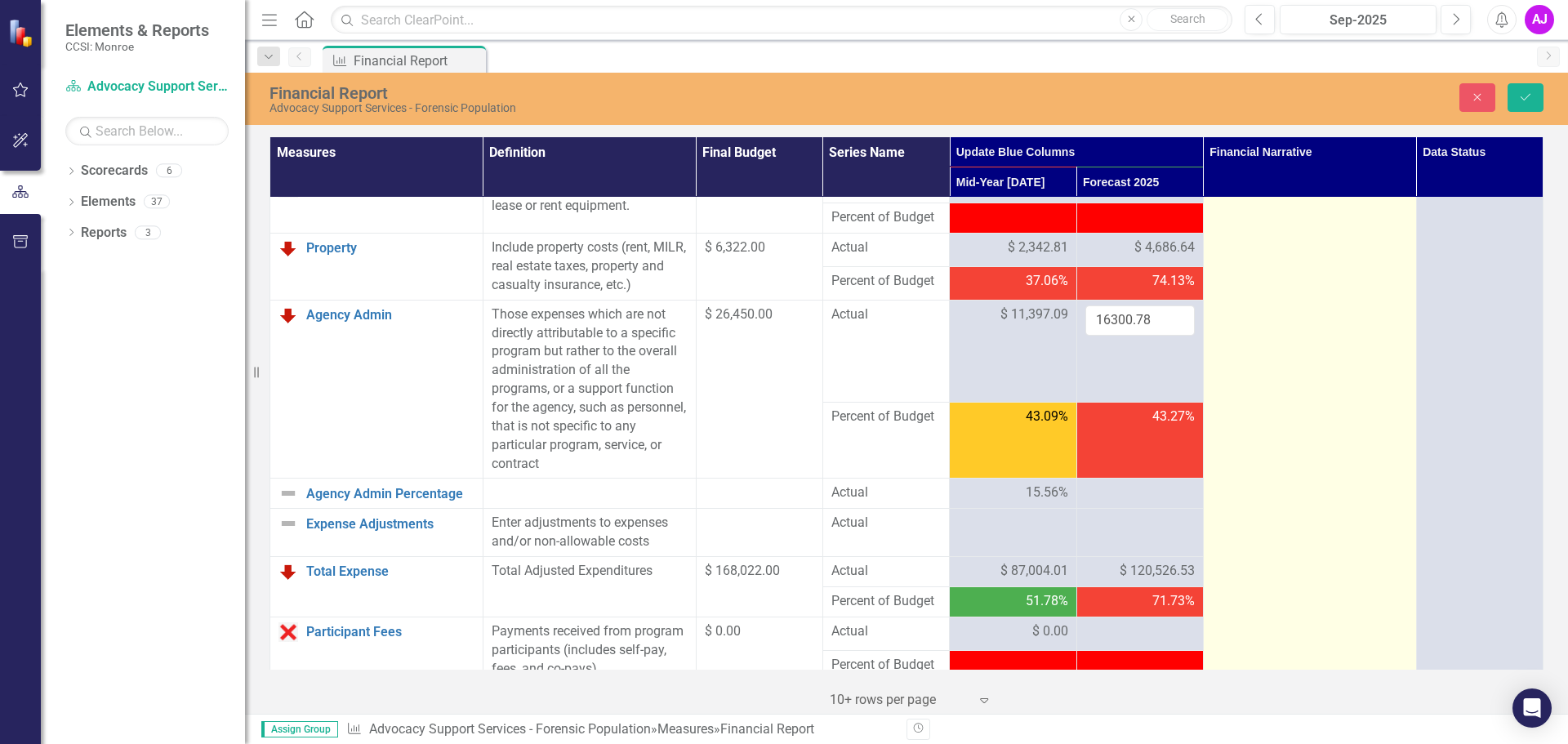
scroll to position [572, 0]
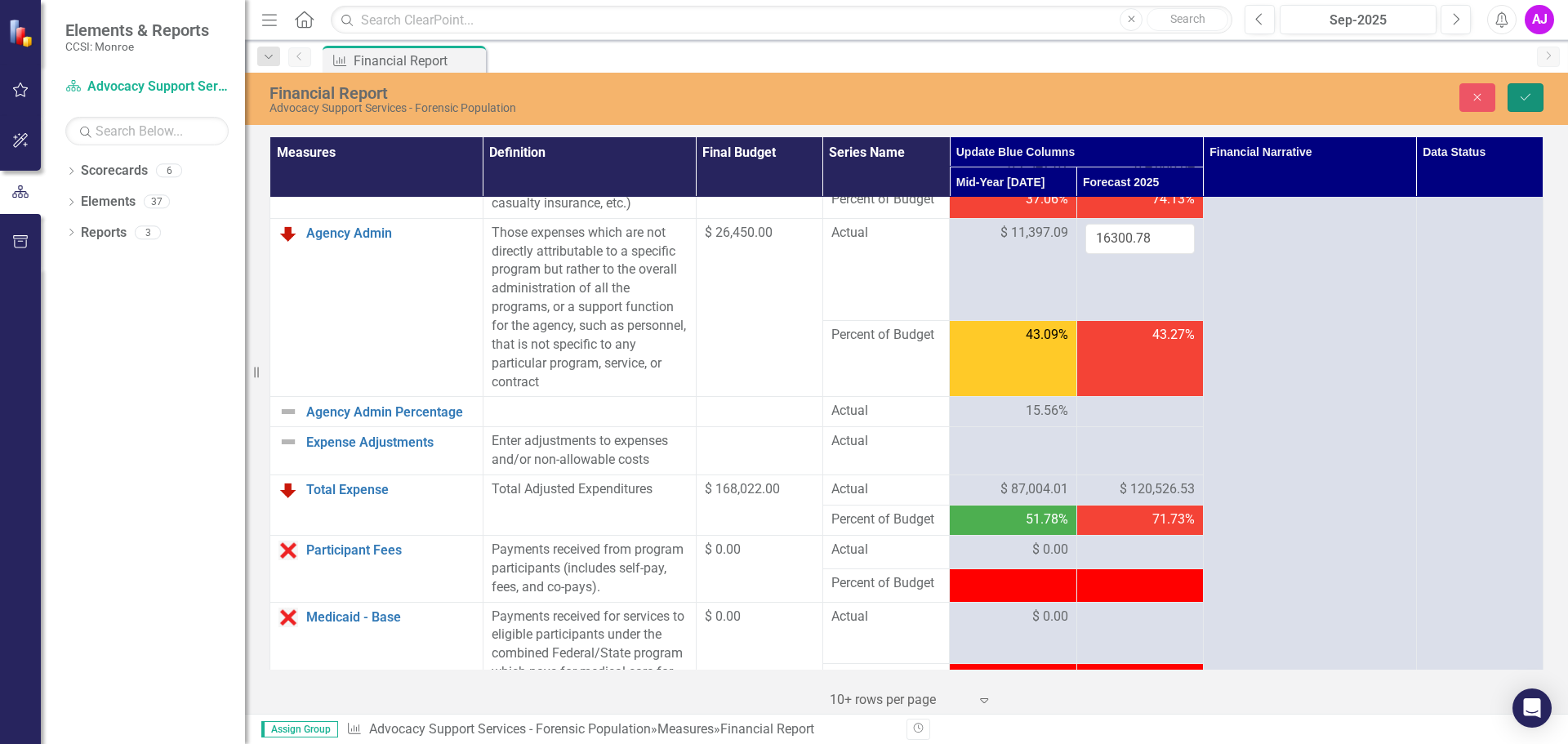
click at [1528, 96] on icon "Save" at bounding box center [1526, 97] width 15 height 11
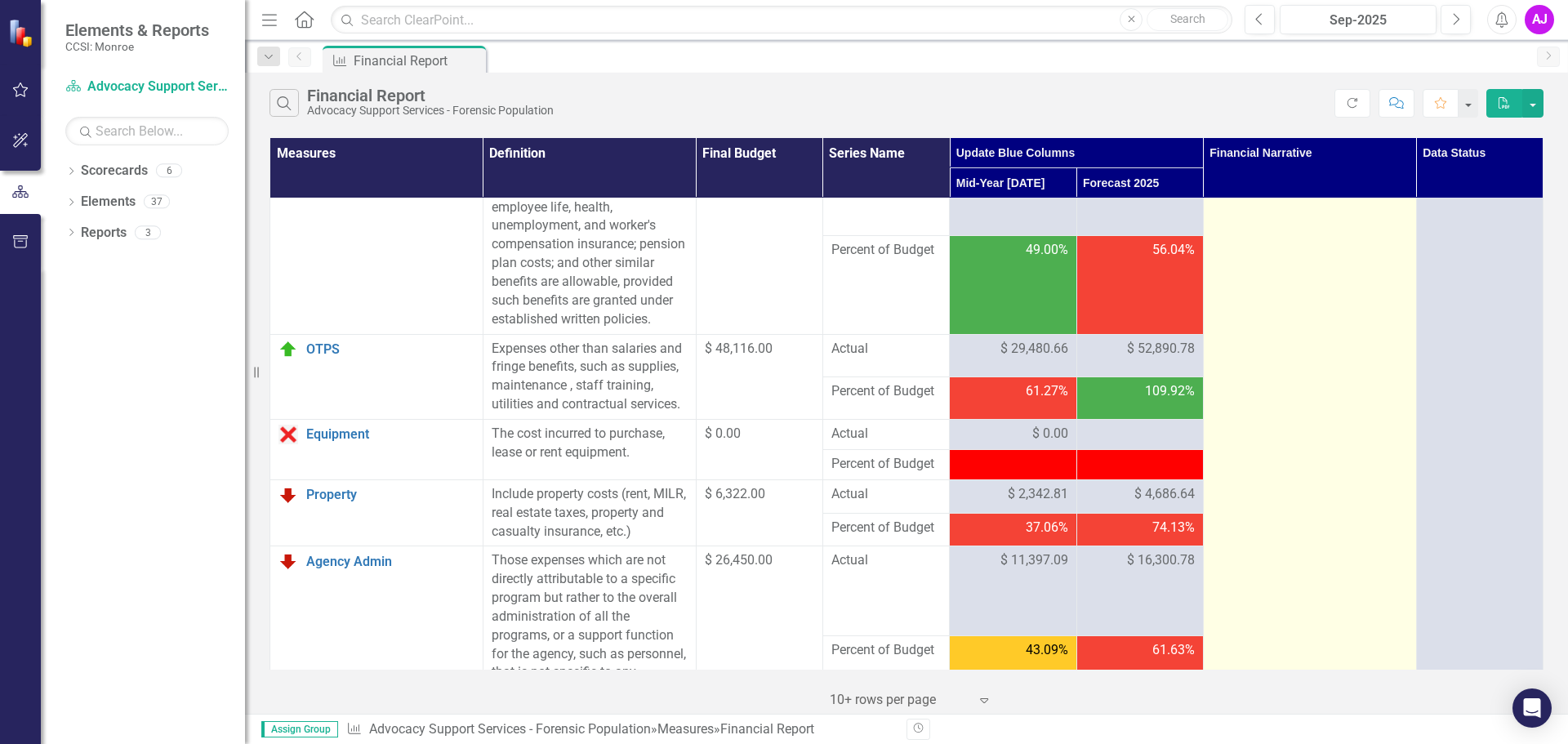
scroll to position [245, 0]
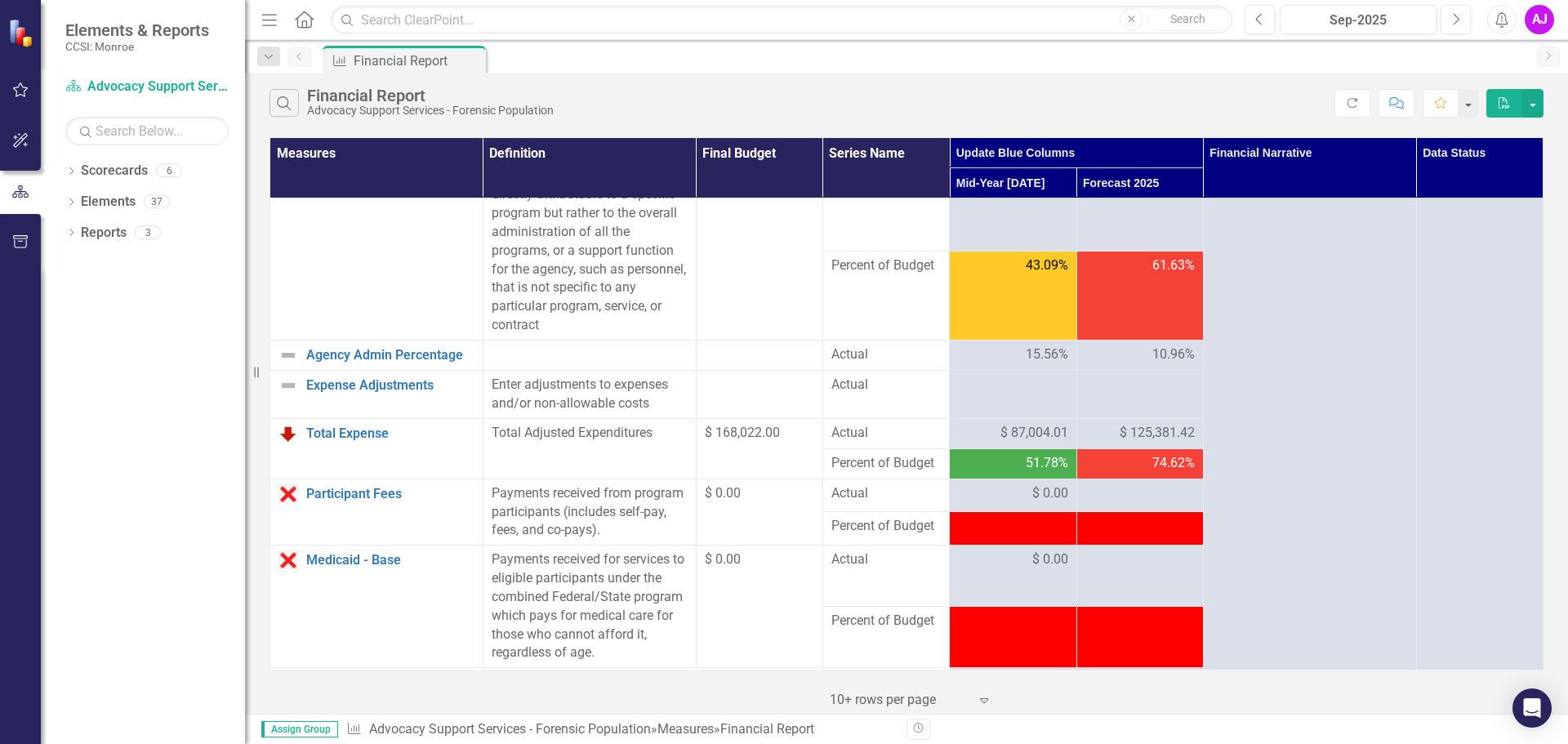
scroll to position [653, 0]
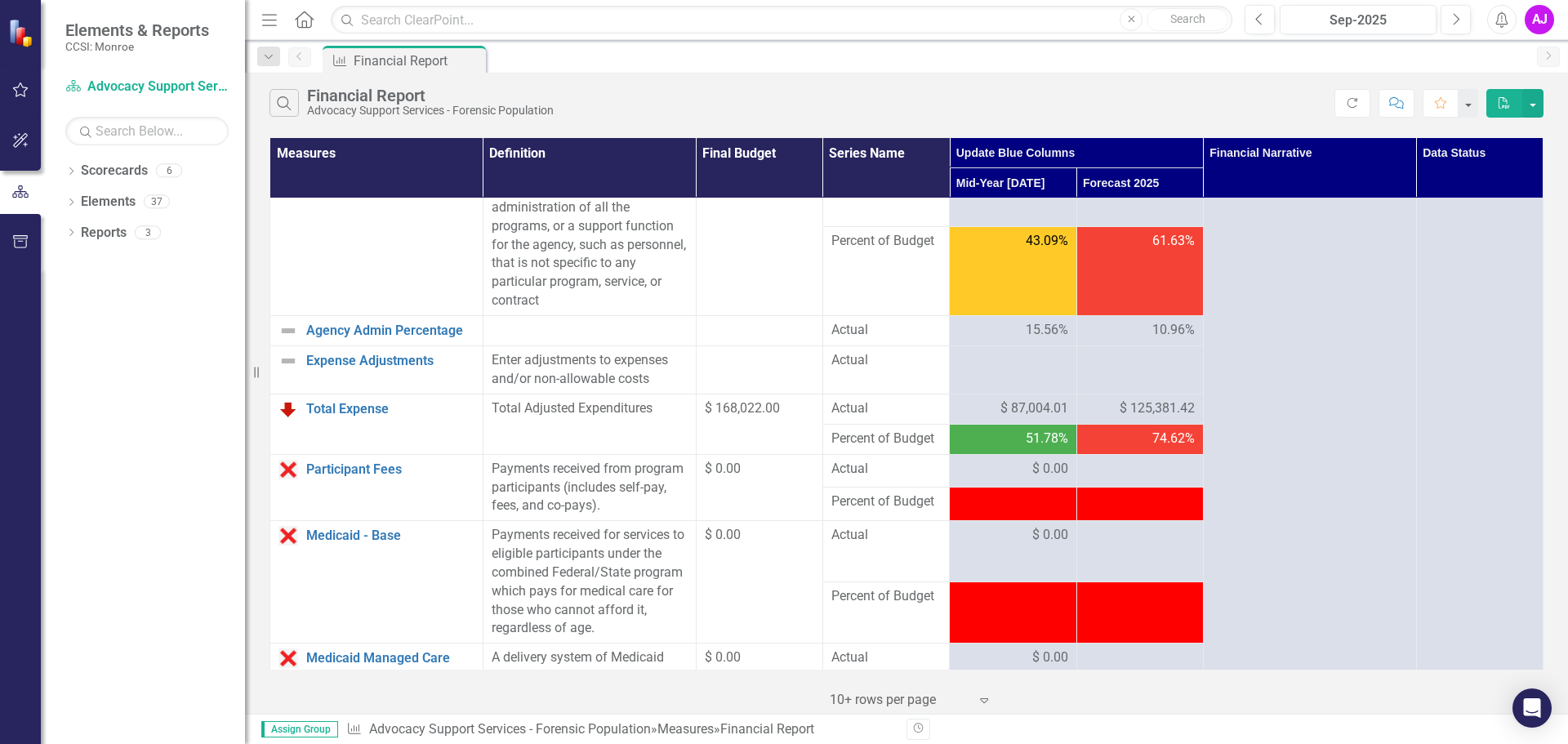
click at [1159, 418] on span "$ 125,381.42" at bounding box center [1157, 408] width 75 height 19
click at [1139, 418] on span "$ 125,381.42" at bounding box center [1157, 408] width 75 height 19
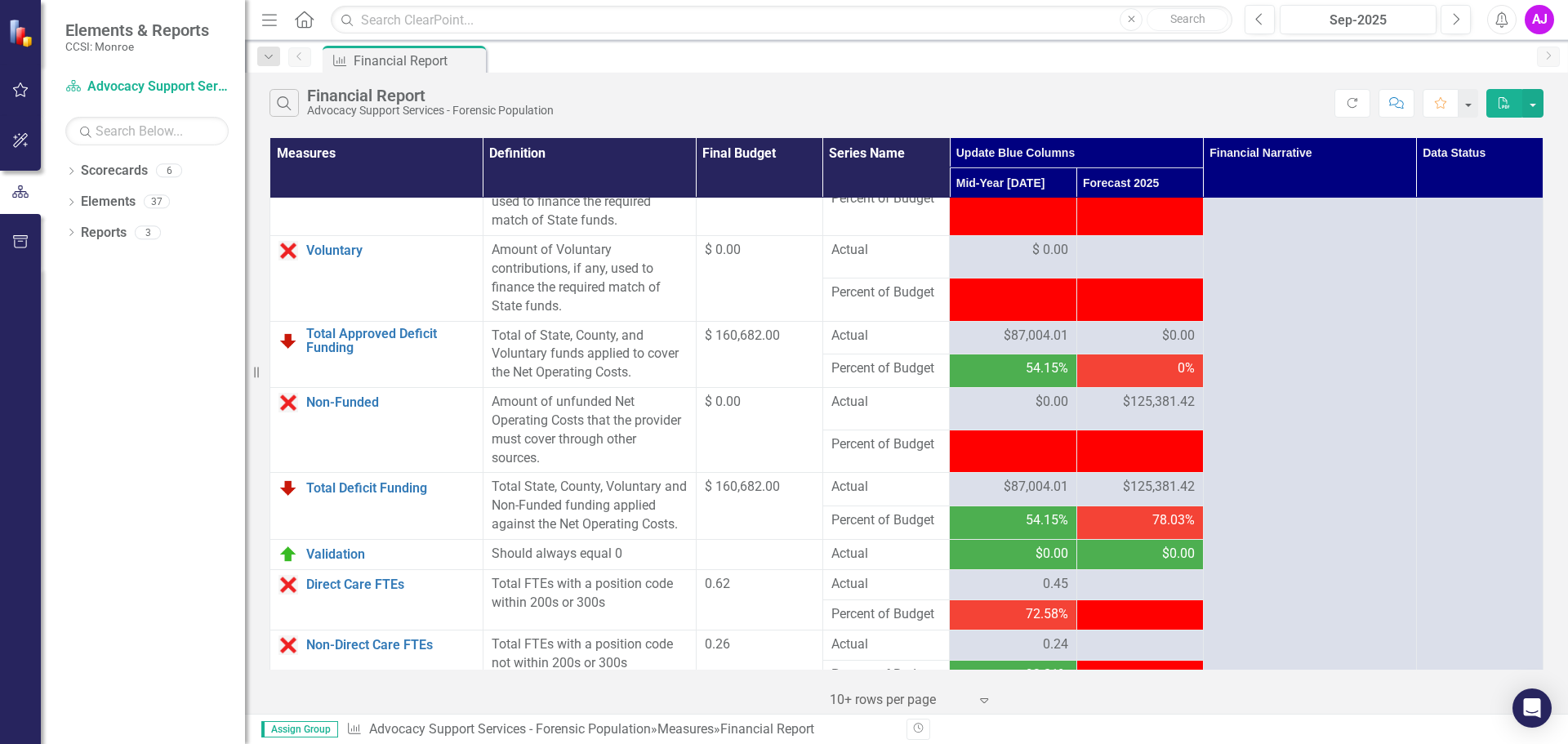
scroll to position [1896, 0]
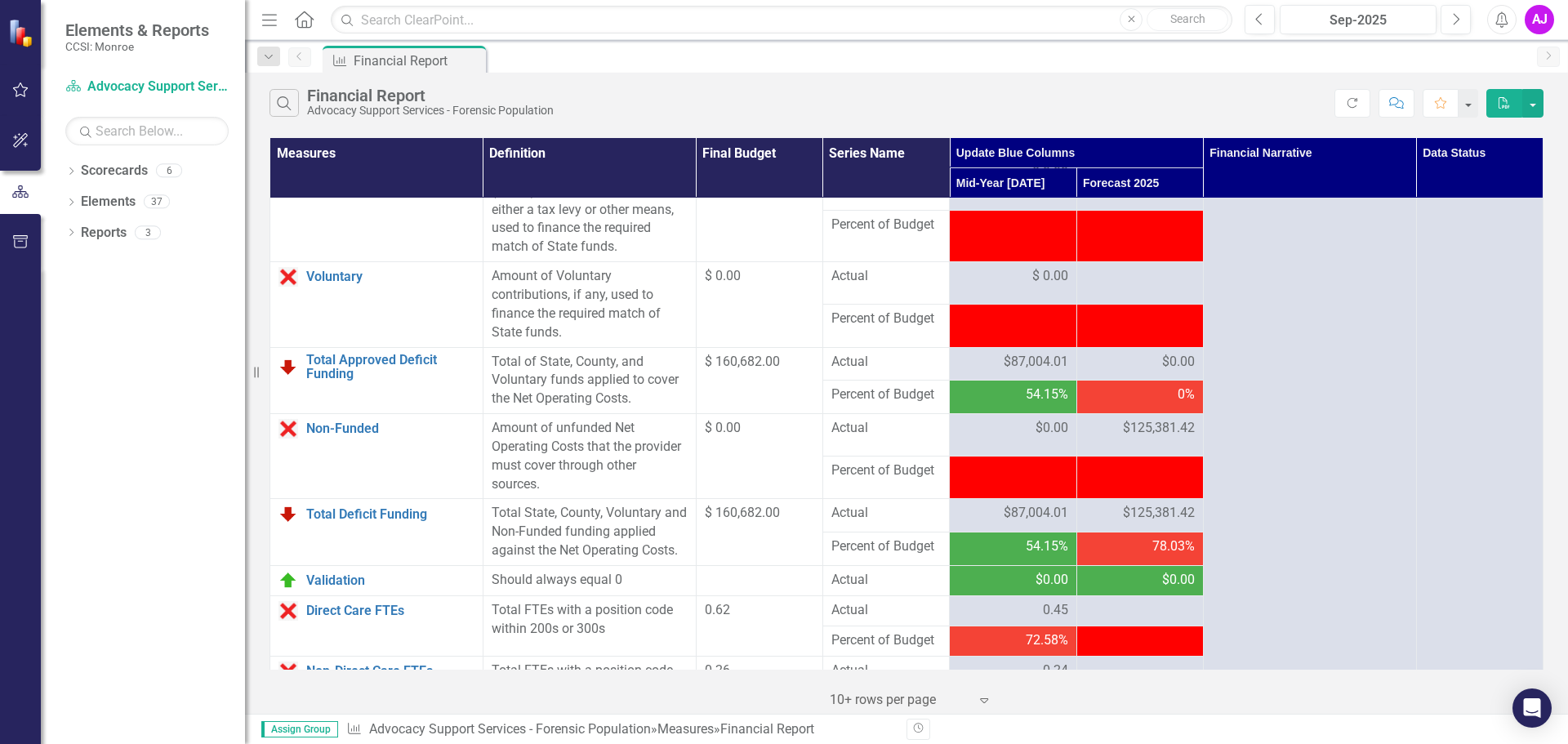
click at [1169, 414] on td "0%" at bounding box center [1139, 397] width 127 height 33
click at [1142, 372] on div "$0.00" at bounding box center [1140, 362] width 109 height 19
click at [1140, 372] on div "$0.00" at bounding box center [1140, 362] width 109 height 19
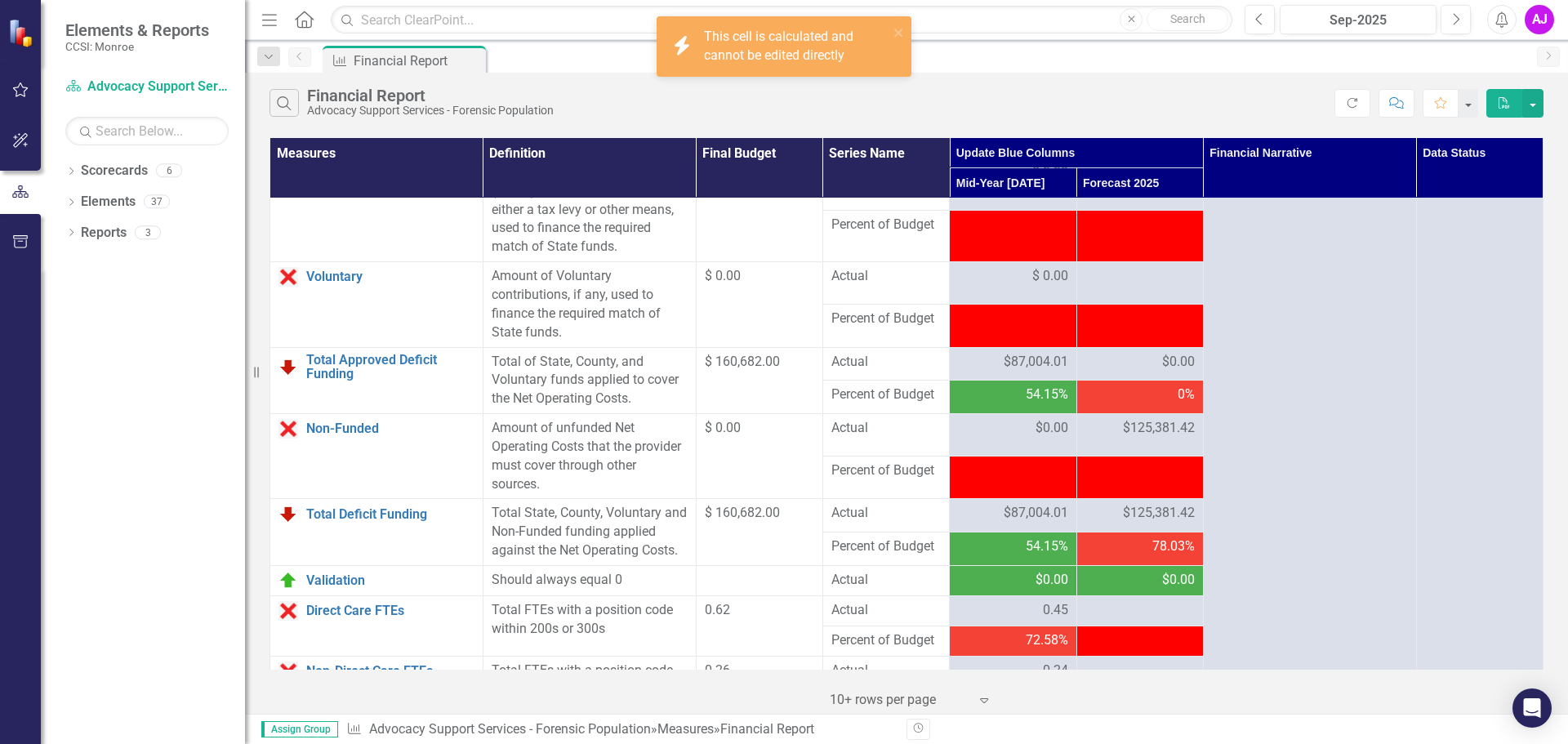
click at [1168, 372] on span "$0.00" at bounding box center [1178, 362] width 33 height 19
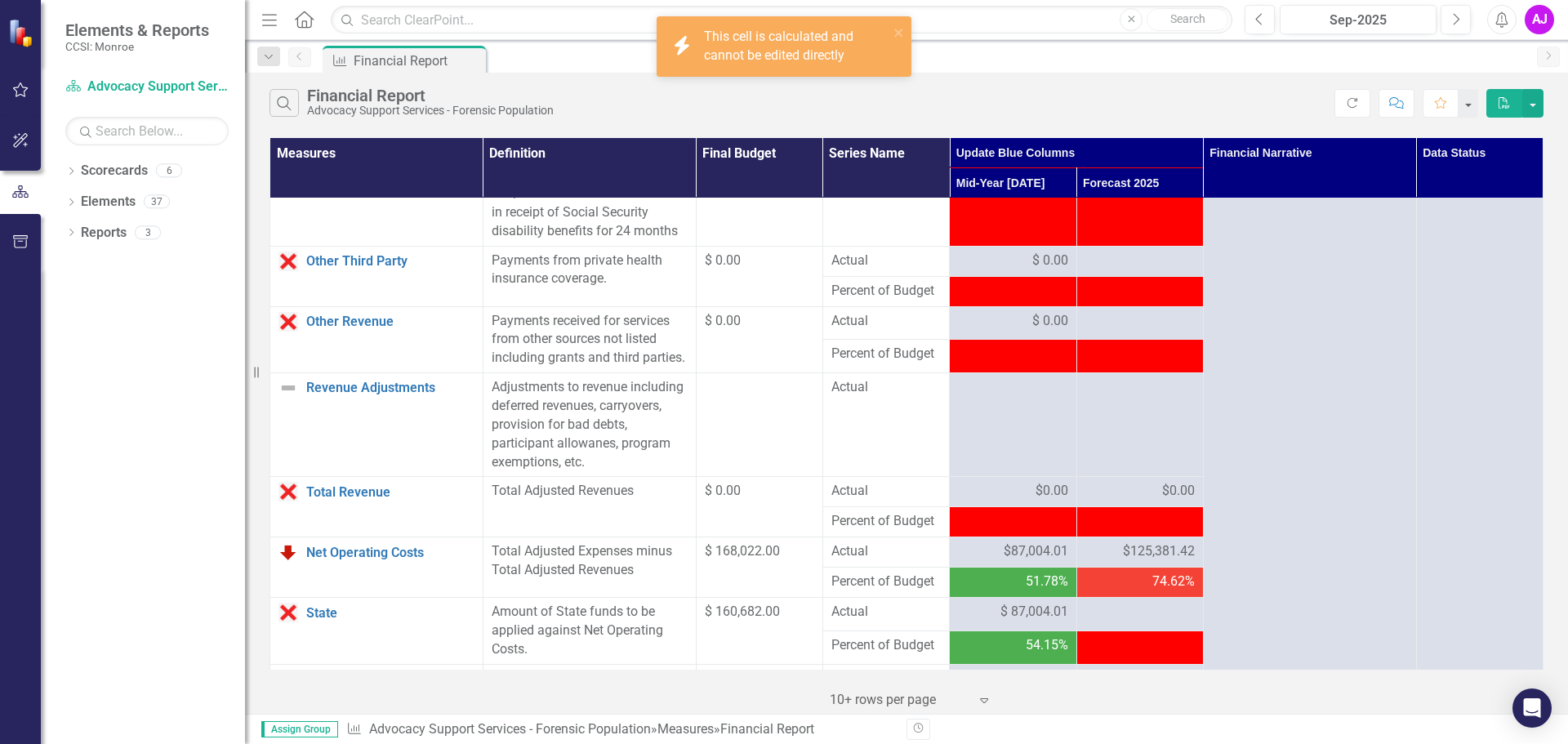
scroll to position [1161, 0]
